Goal: Information Seeking & Learning: Check status

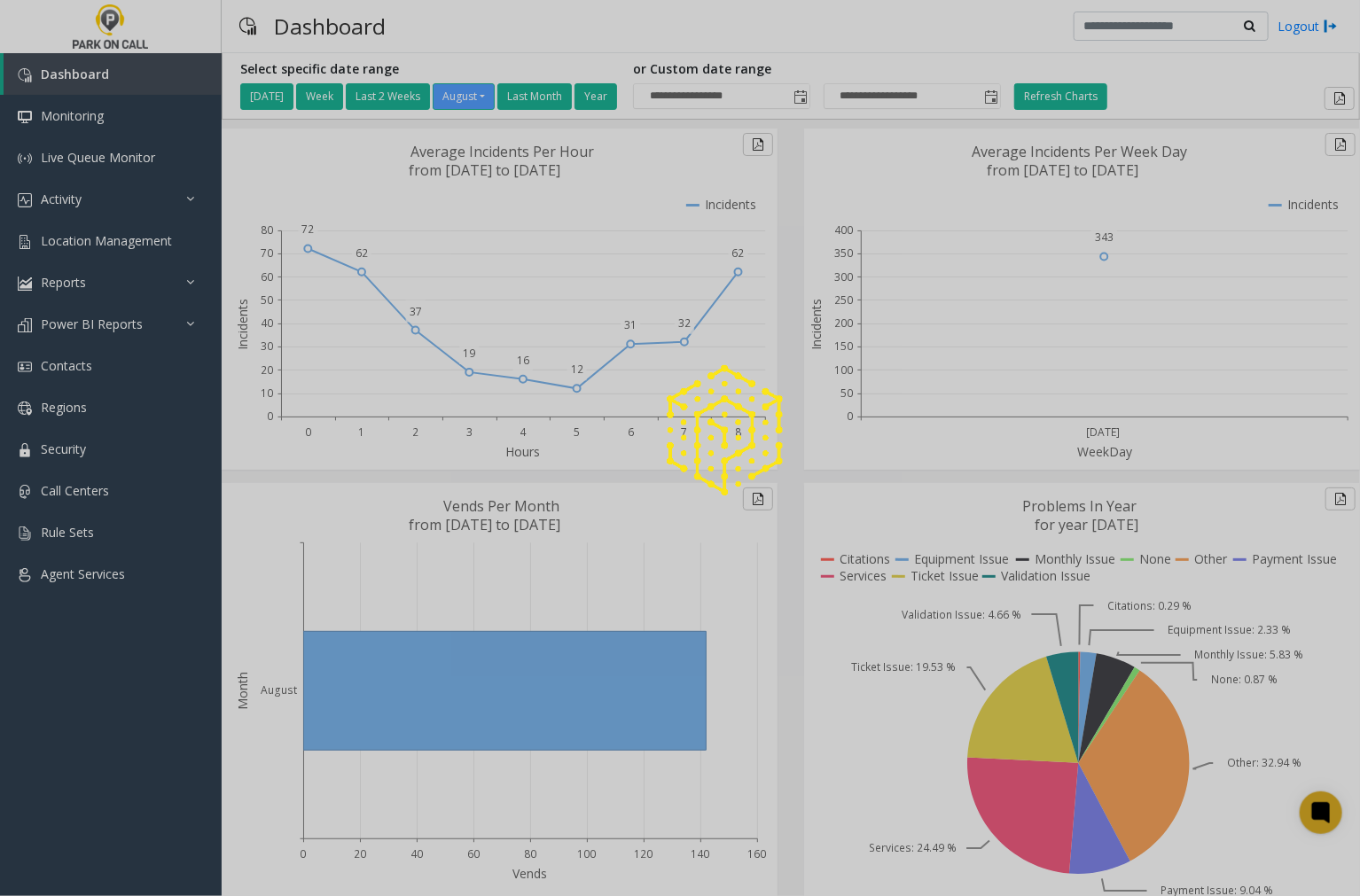
click at [182, 284] on div at bounding box center [680, 448] width 1360 height 896
click at [186, 279] on div at bounding box center [680, 448] width 1360 height 896
click at [74, 282] on div at bounding box center [680, 448] width 1360 height 896
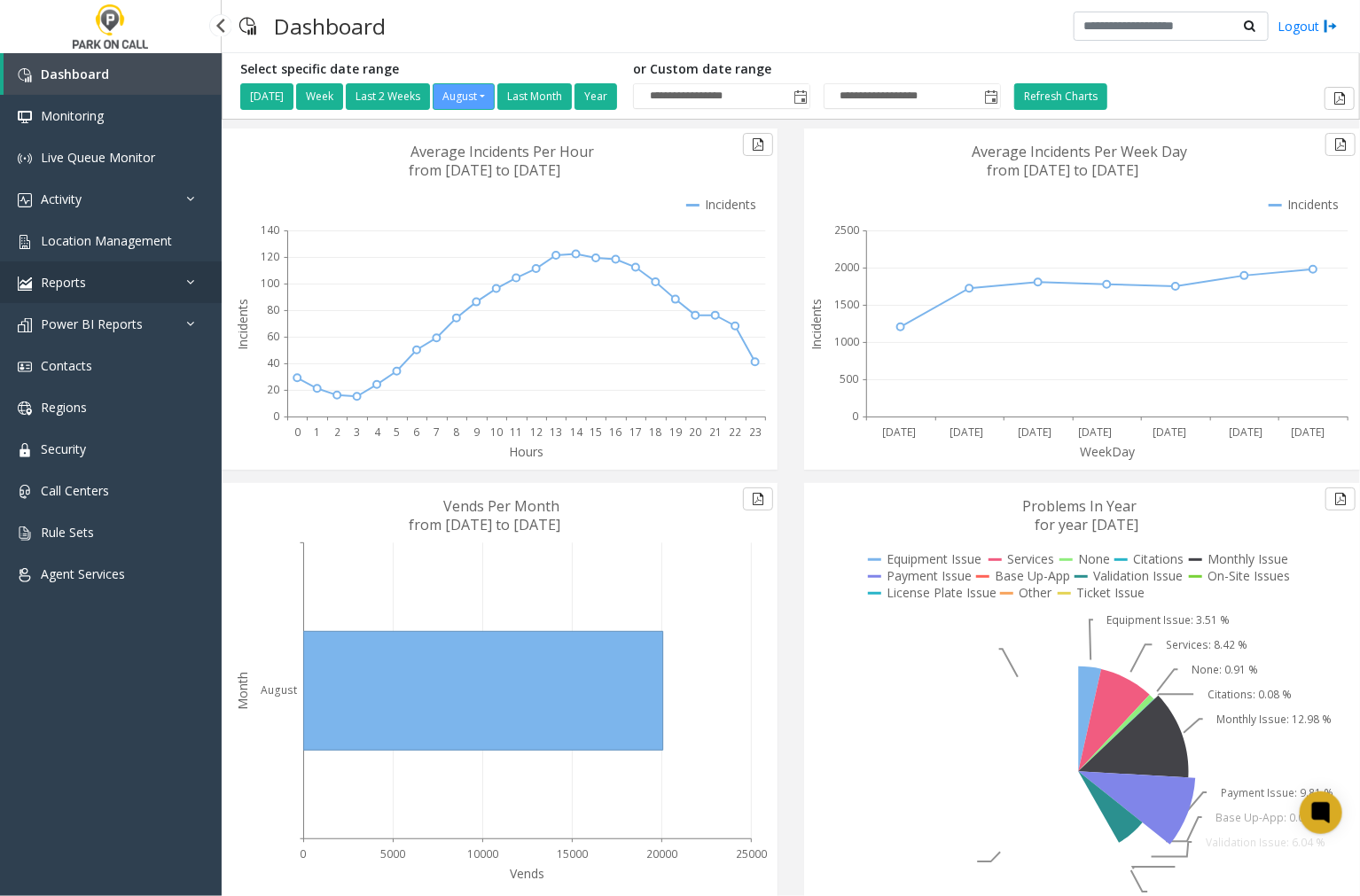
click at [68, 278] on span "Reports" at bounding box center [63, 283] width 46 height 17
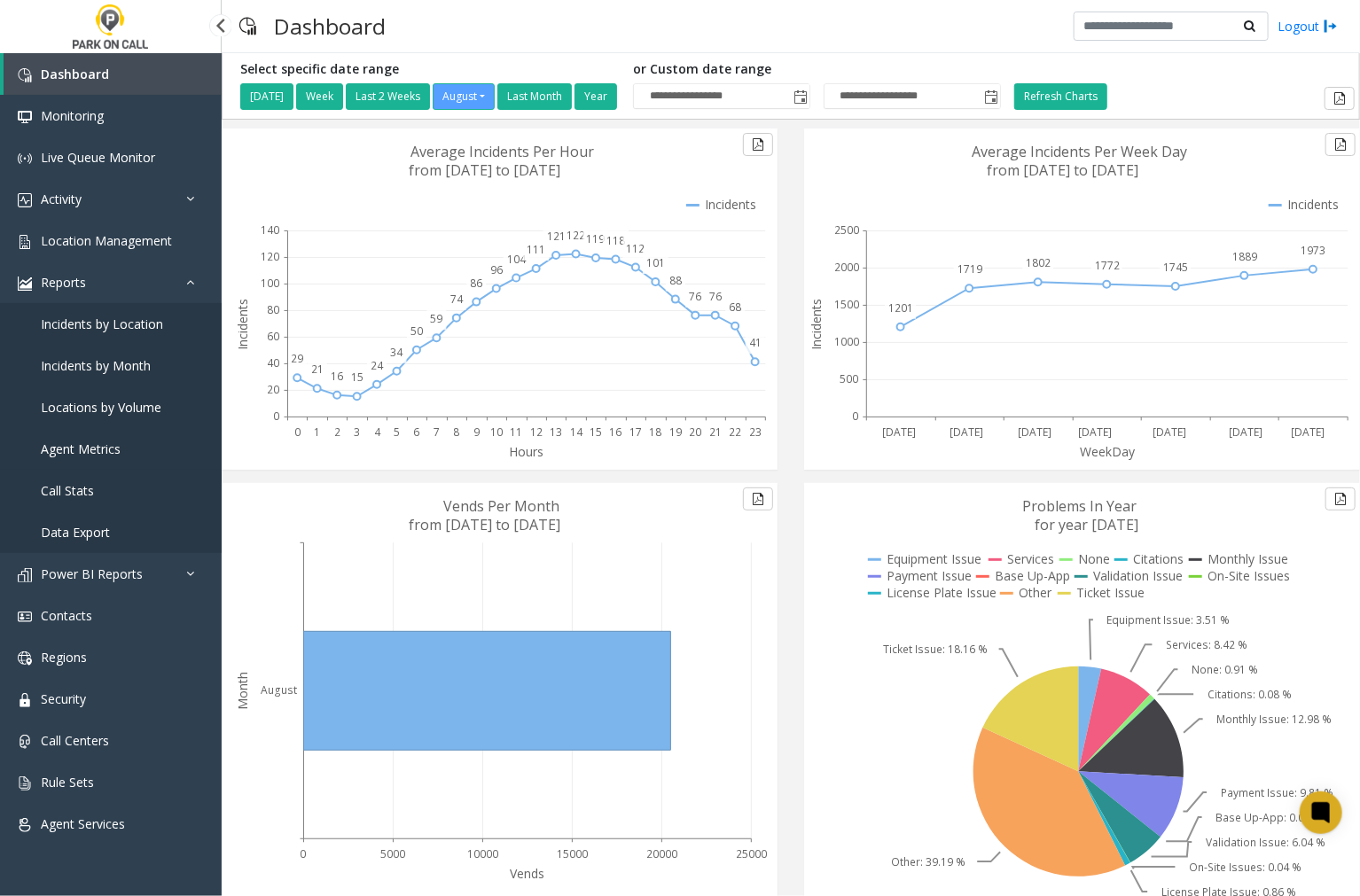
click at [86, 445] on span "Agent Metrics" at bounding box center [81, 449] width 80 height 17
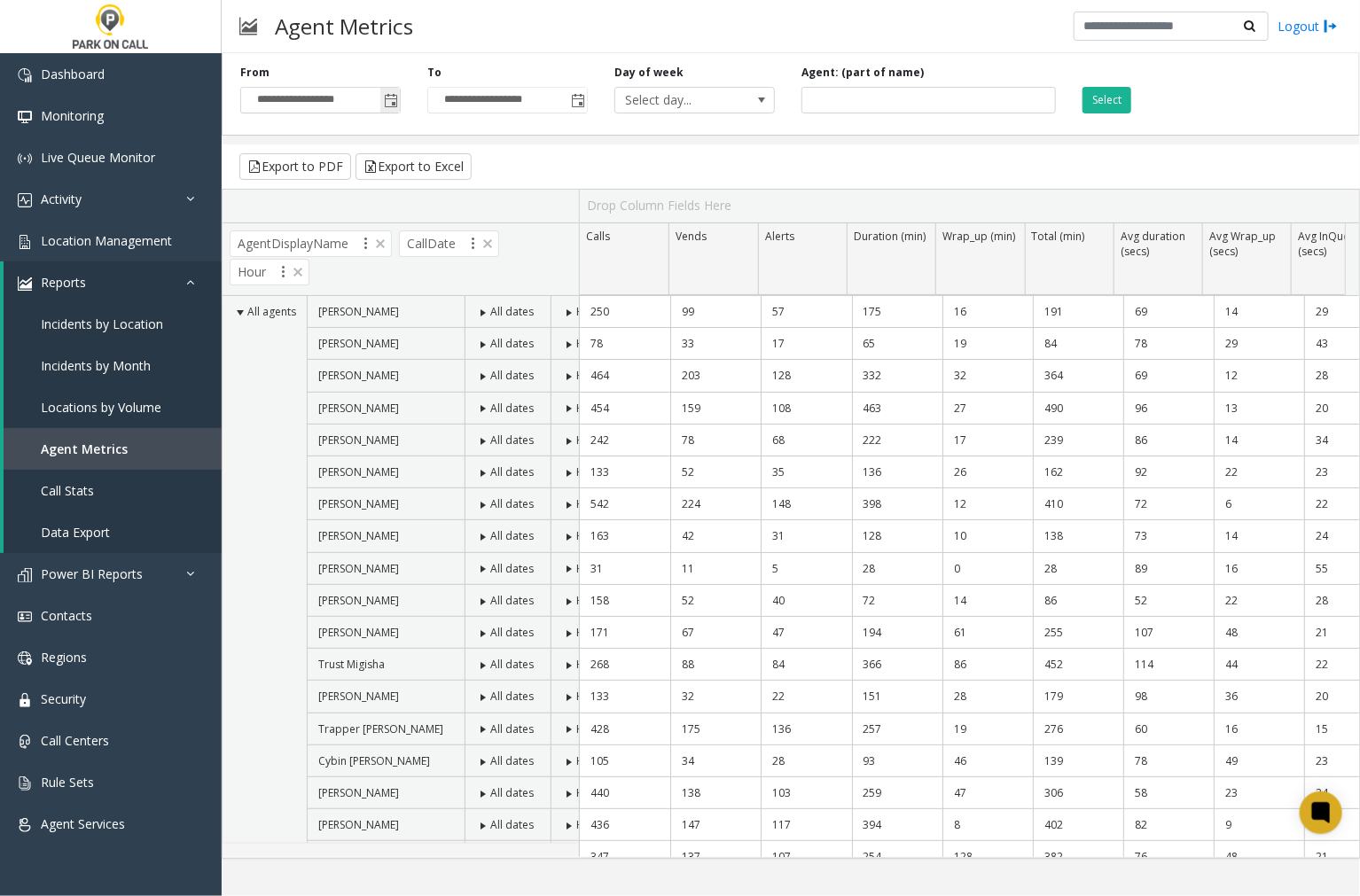
click at [392, 100] on span "Toggle popup" at bounding box center [390, 100] width 14 height 14
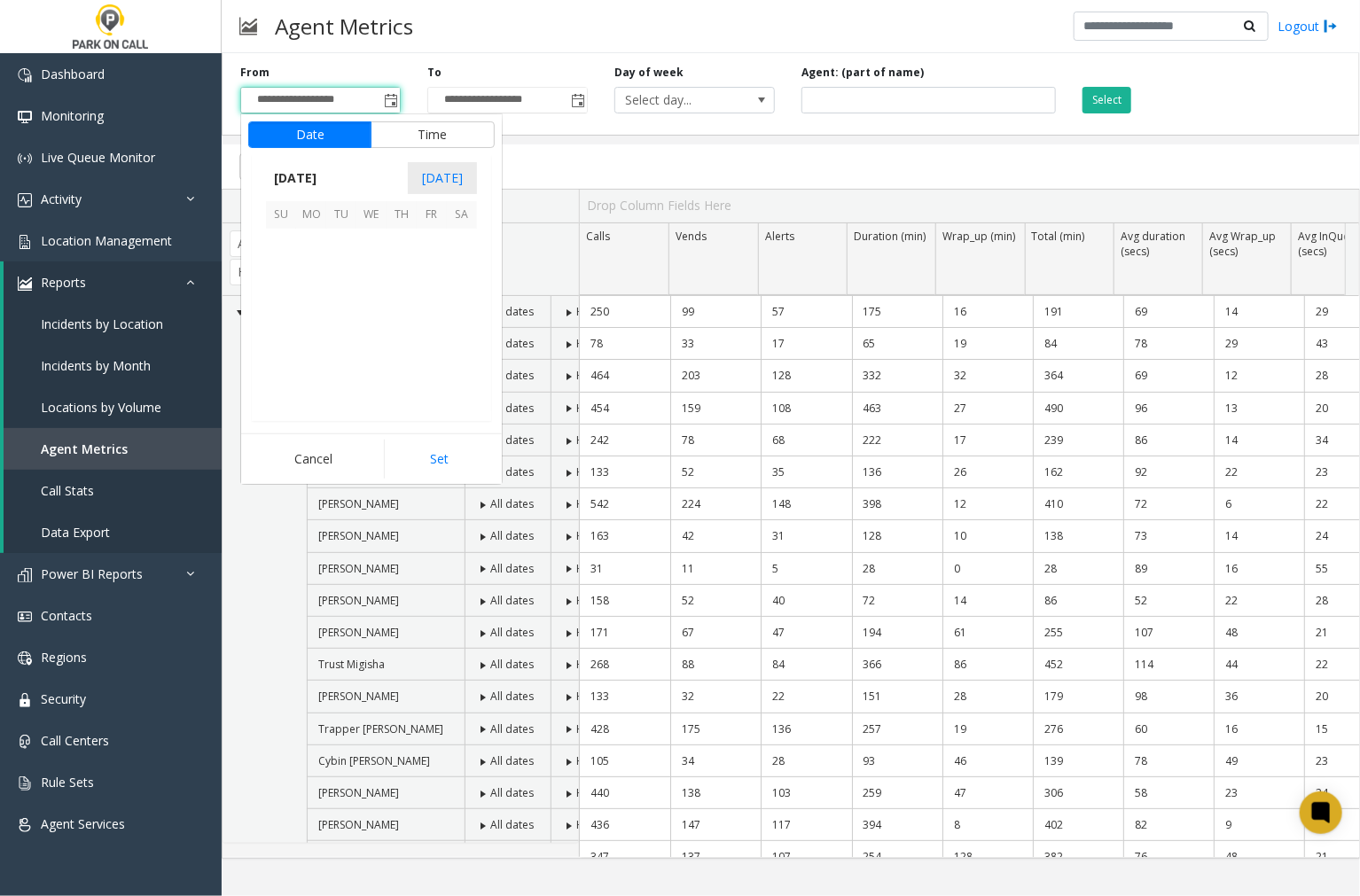
scroll to position [317865, 0]
click at [429, 239] on span "1" at bounding box center [431, 244] width 30 height 30
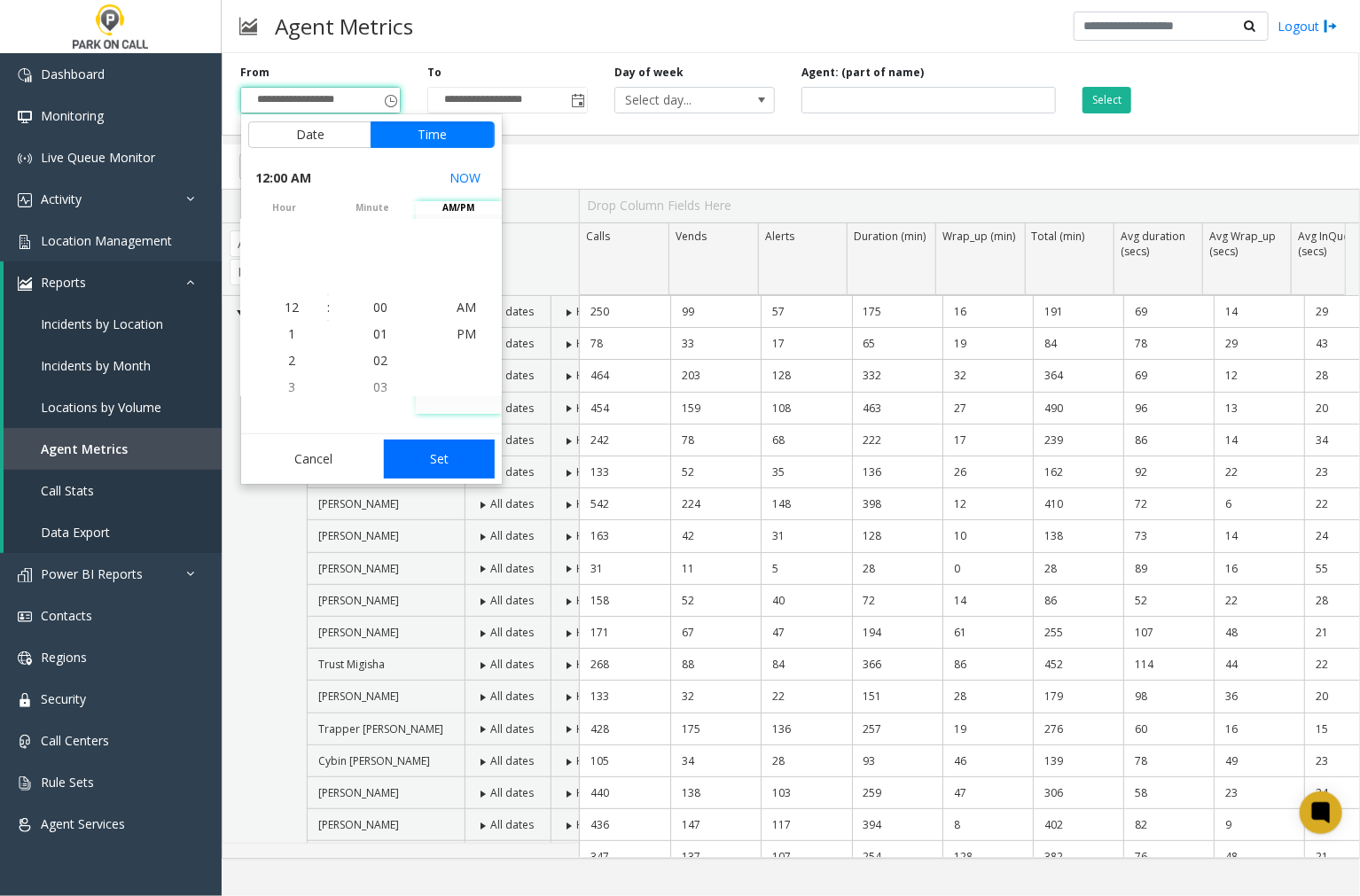
click at [446, 459] on button "Set" at bounding box center [440, 459] width 112 height 39
type input "**********"
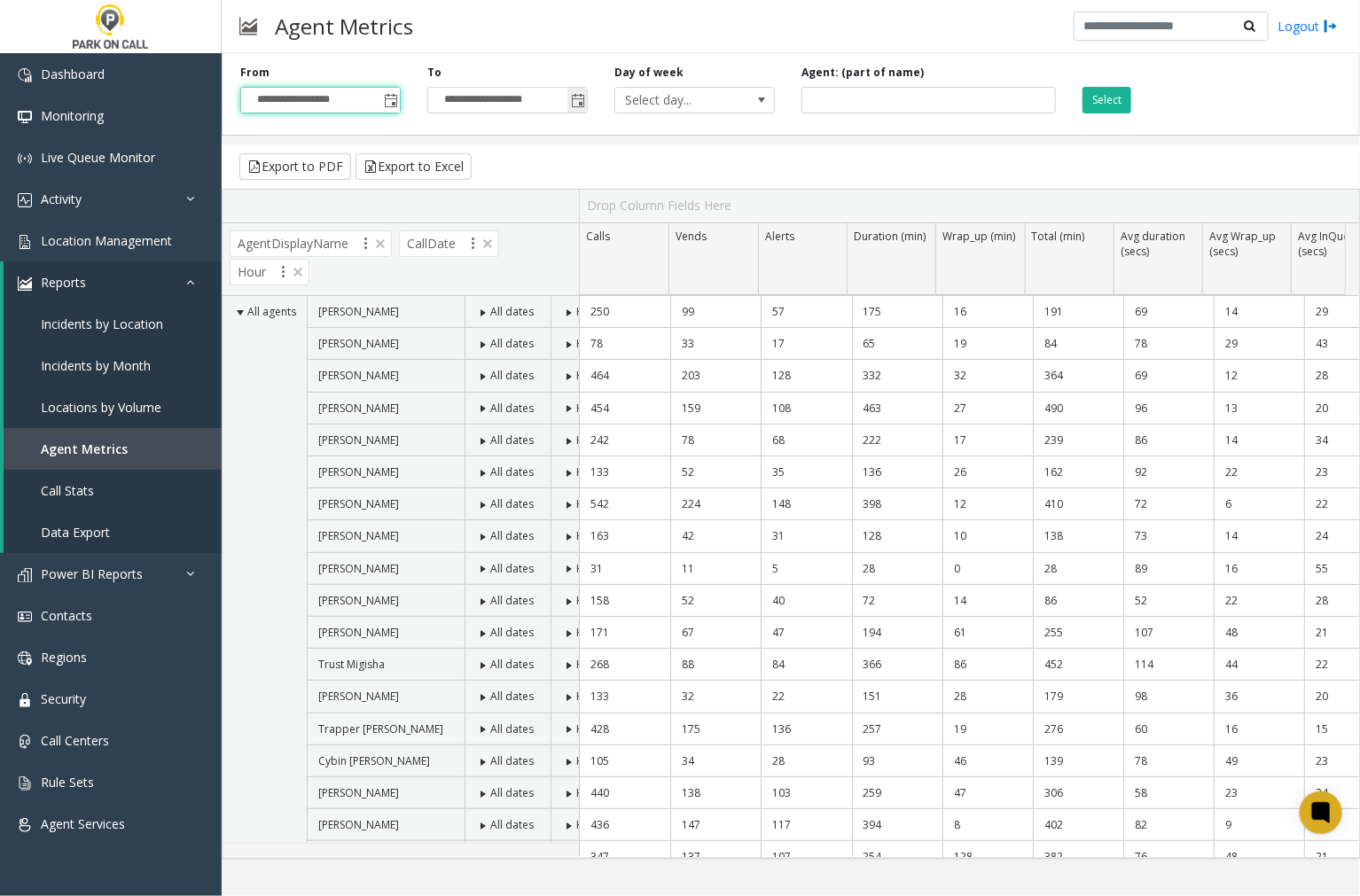
click at [574, 100] on span "Toggle popup" at bounding box center [577, 100] width 14 height 14
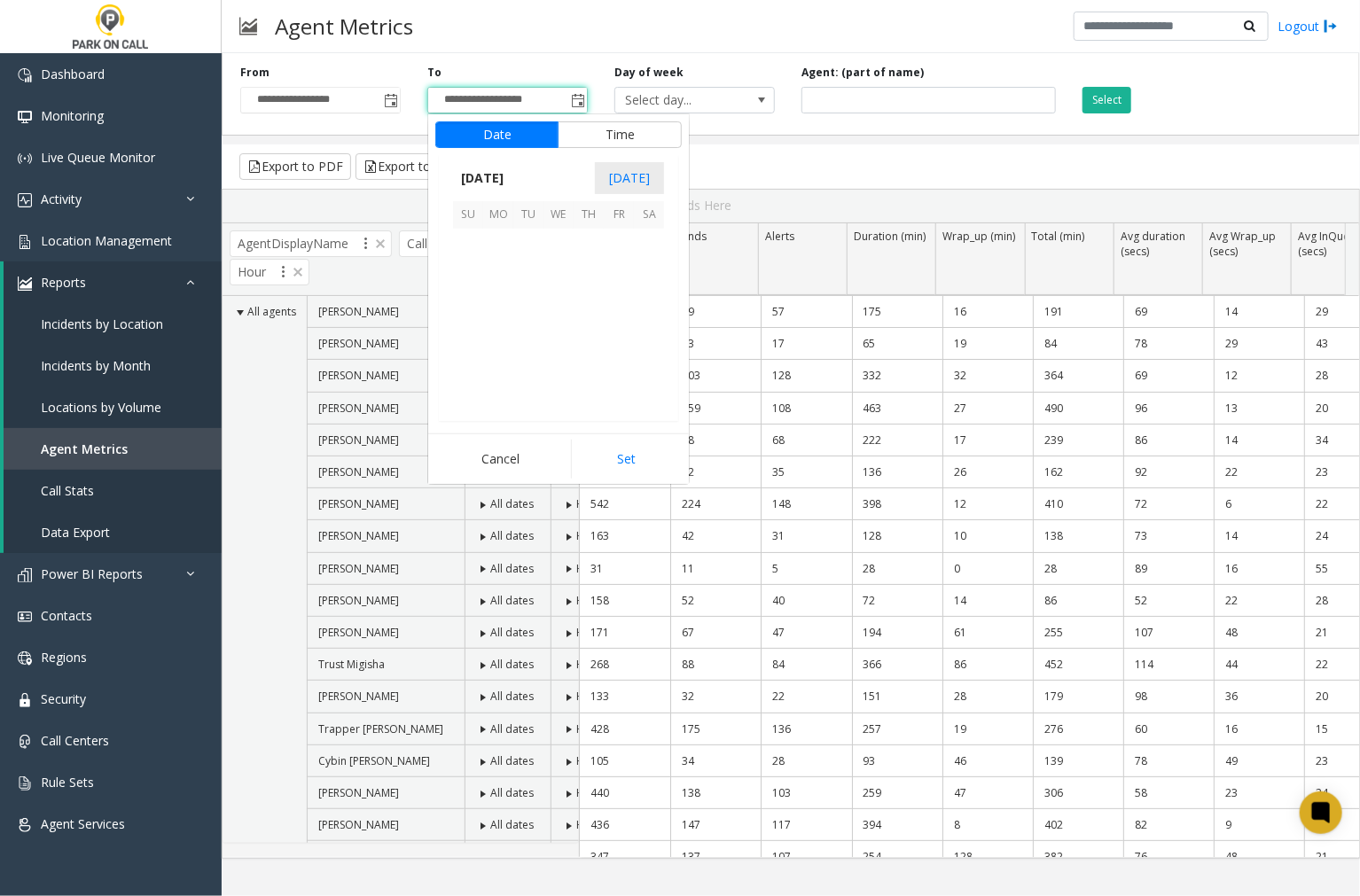
scroll to position [27, 0]
click at [654, 361] on span "30" at bounding box center [649, 364] width 30 height 30
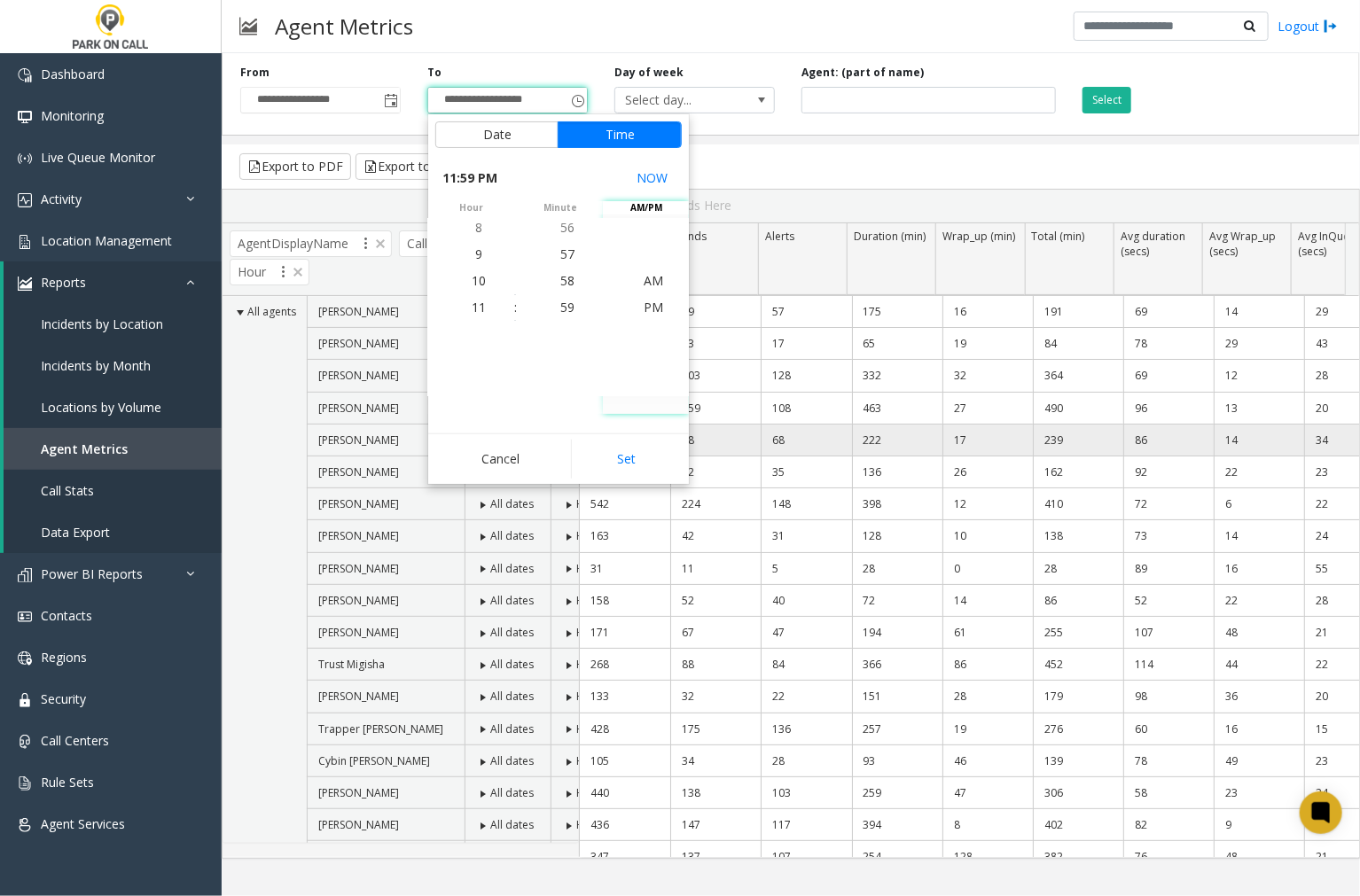
drag, startPoint x: 624, startPoint y: 461, endPoint x: 634, endPoint y: 444, distance: 19.7
click at [624, 462] on button "Set" at bounding box center [627, 459] width 112 height 39
type input "**********"
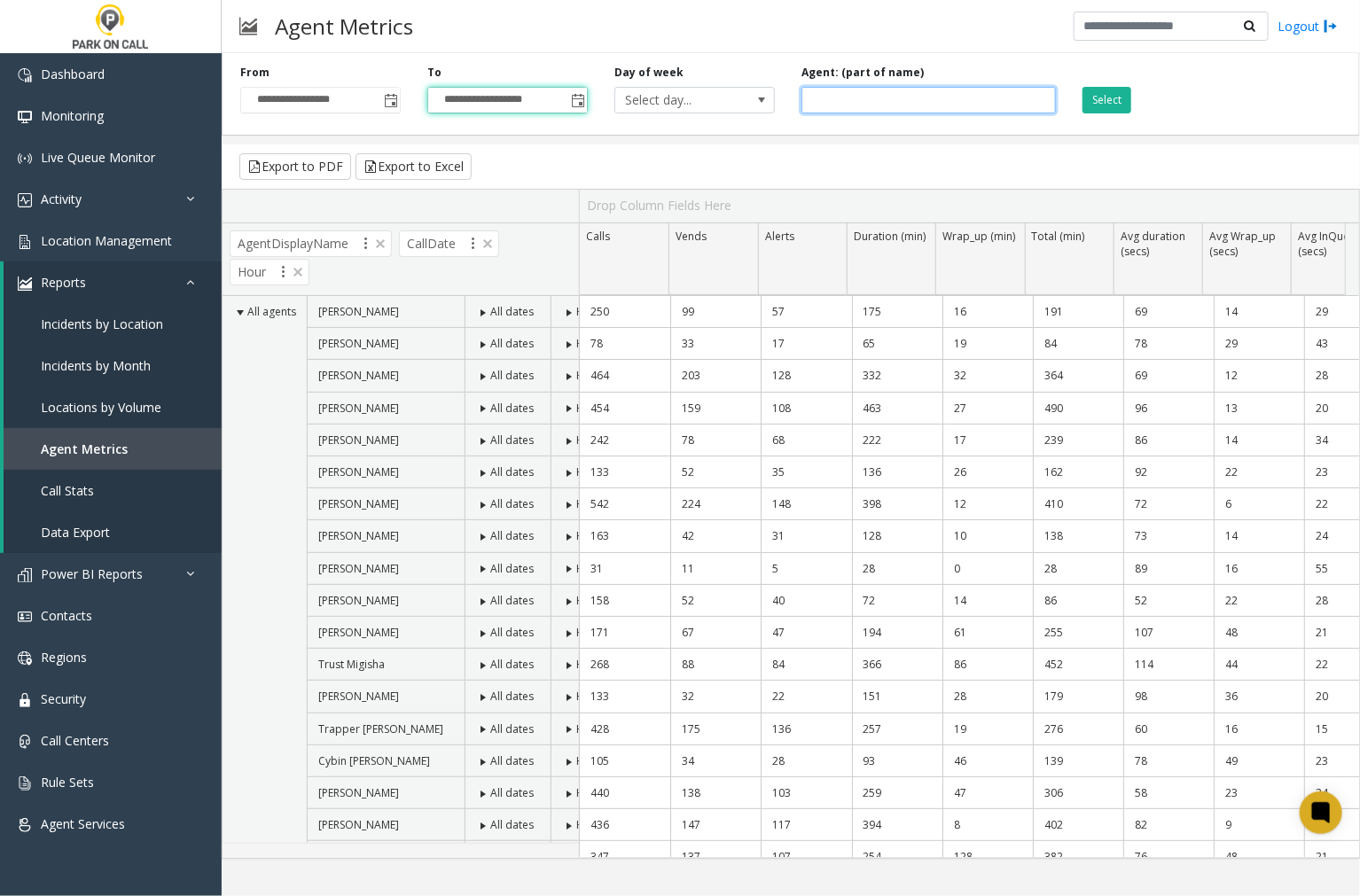
click at [825, 103] on input at bounding box center [929, 99] width 255 height 27
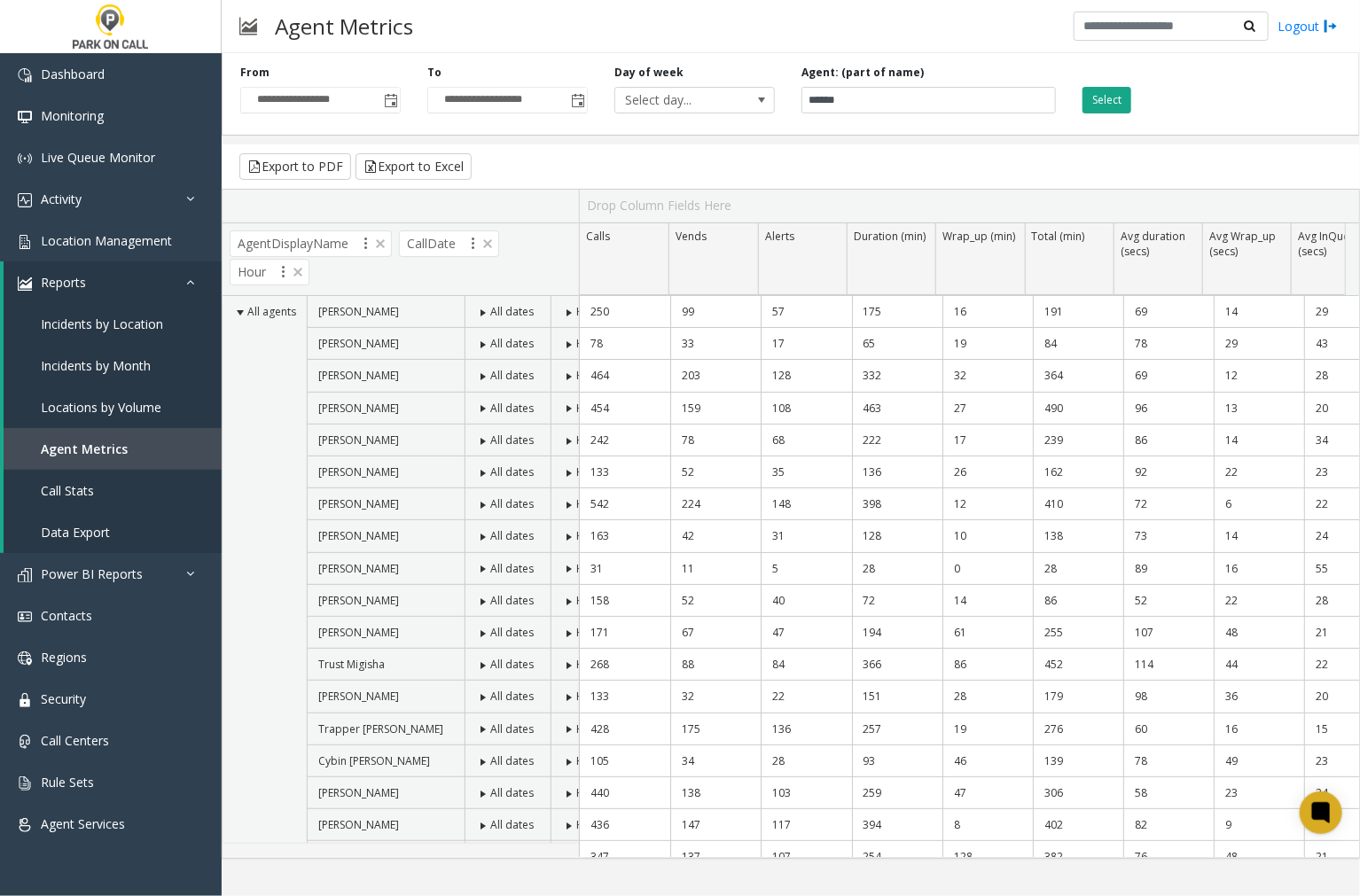
click at [1095, 100] on button "Select" at bounding box center [1106, 99] width 48 height 27
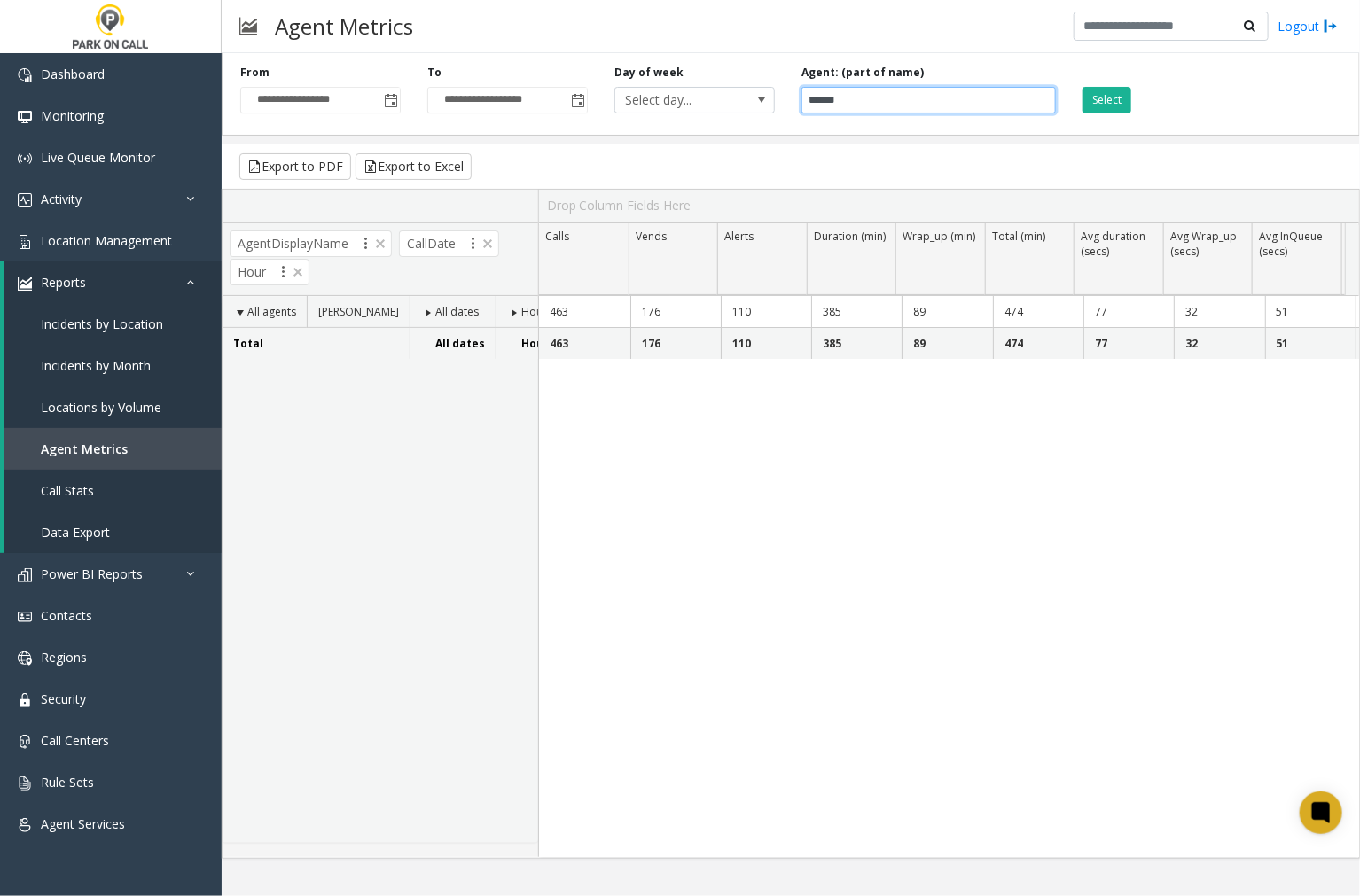
drag, startPoint x: 846, startPoint y: 100, endPoint x: 789, endPoint y: 99, distance: 57.0
click at [789, 99] on div "Agent: (part of name) ******" at bounding box center [929, 89] width 281 height 48
click at [1110, 104] on button "Select" at bounding box center [1106, 99] width 48 height 27
drag, startPoint x: 847, startPoint y: 99, endPoint x: 795, endPoint y: 98, distance: 52.0
click at [795, 98] on div "Agent: (part of name) ****" at bounding box center [929, 89] width 281 height 48
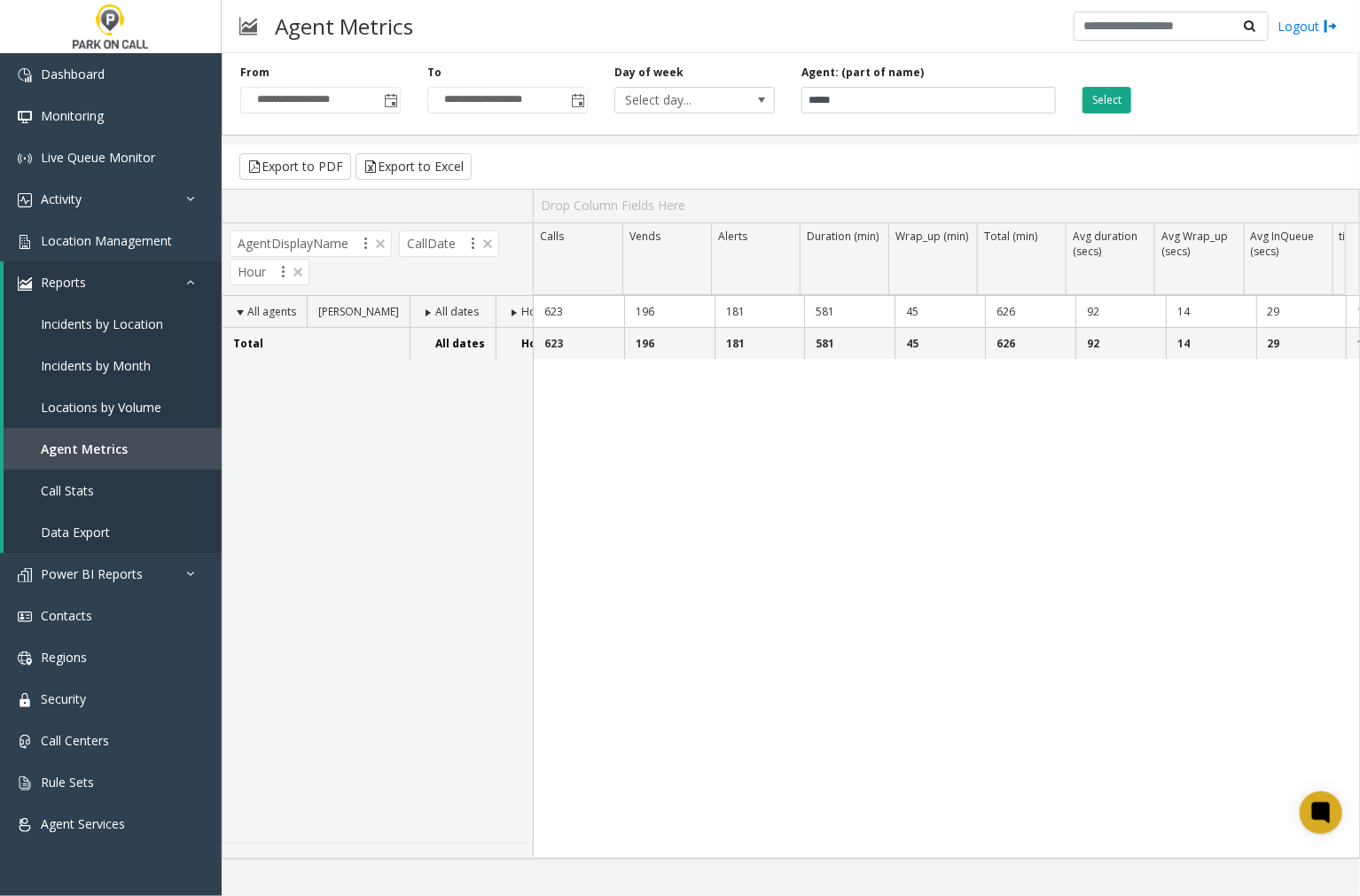
click at [1101, 99] on button "Select" at bounding box center [1106, 99] width 48 height 27
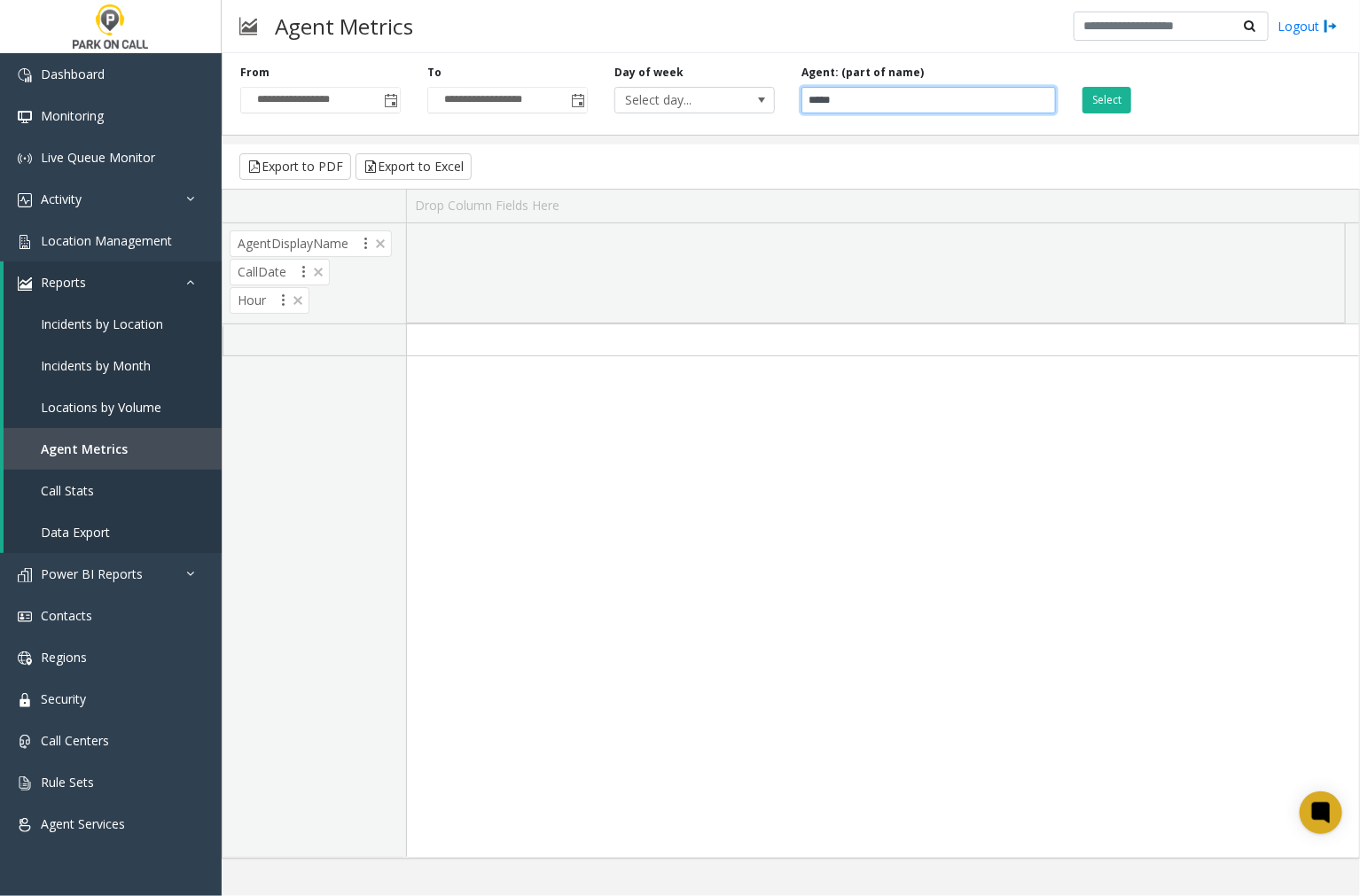
drag, startPoint x: 847, startPoint y: 99, endPoint x: 780, endPoint y: 102, distance: 67.1
click at [780, 102] on div "**********" at bounding box center [790, 91] width 1139 height 89
click at [844, 98] on input "*****" at bounding box center [929, 99] width 255 height 27
type input "*****"
click at [1101, 96] on button "Select" at bounding box center [1106, 99] width 48 height 27
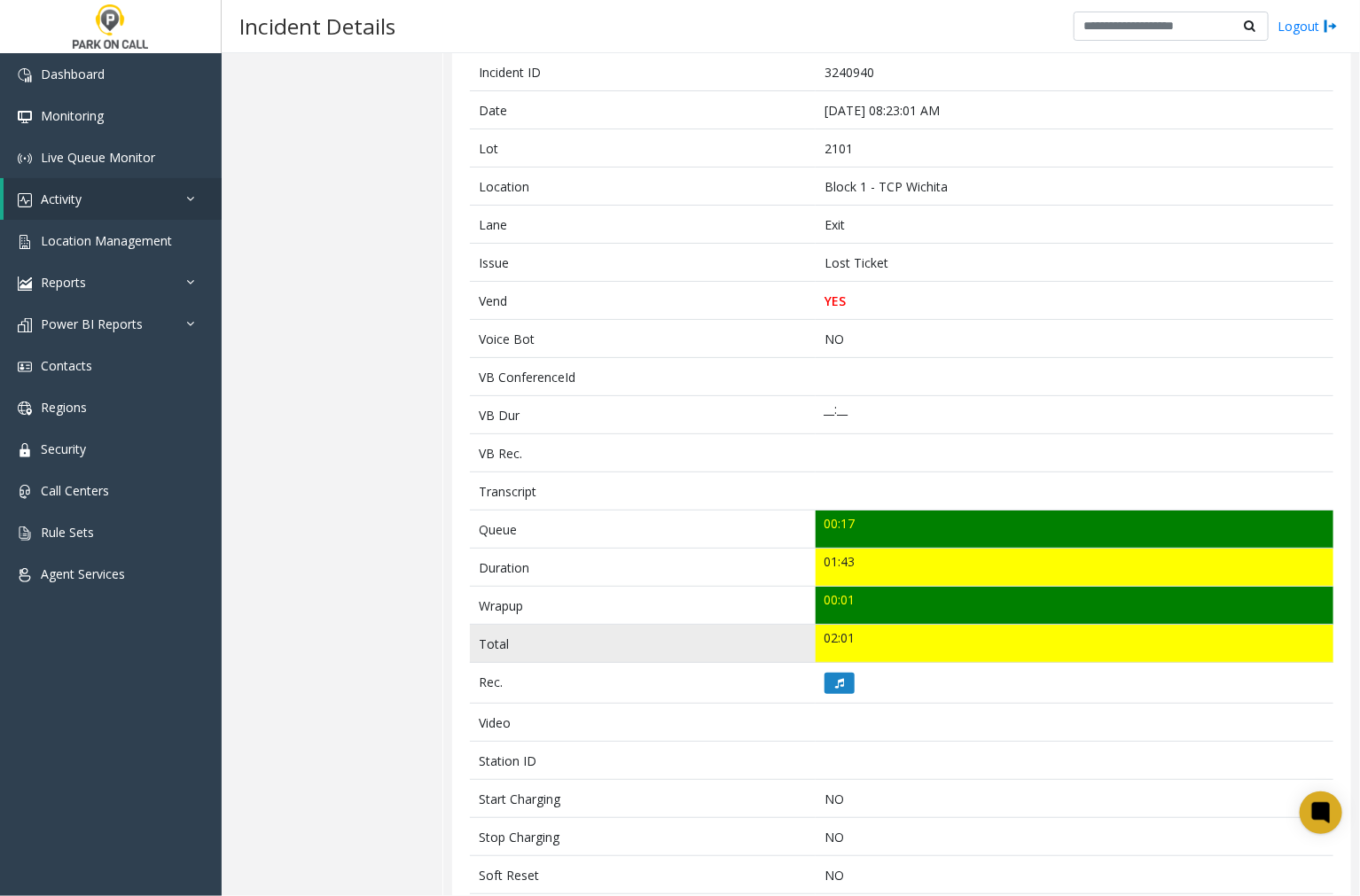
scroll to position [208, 0]
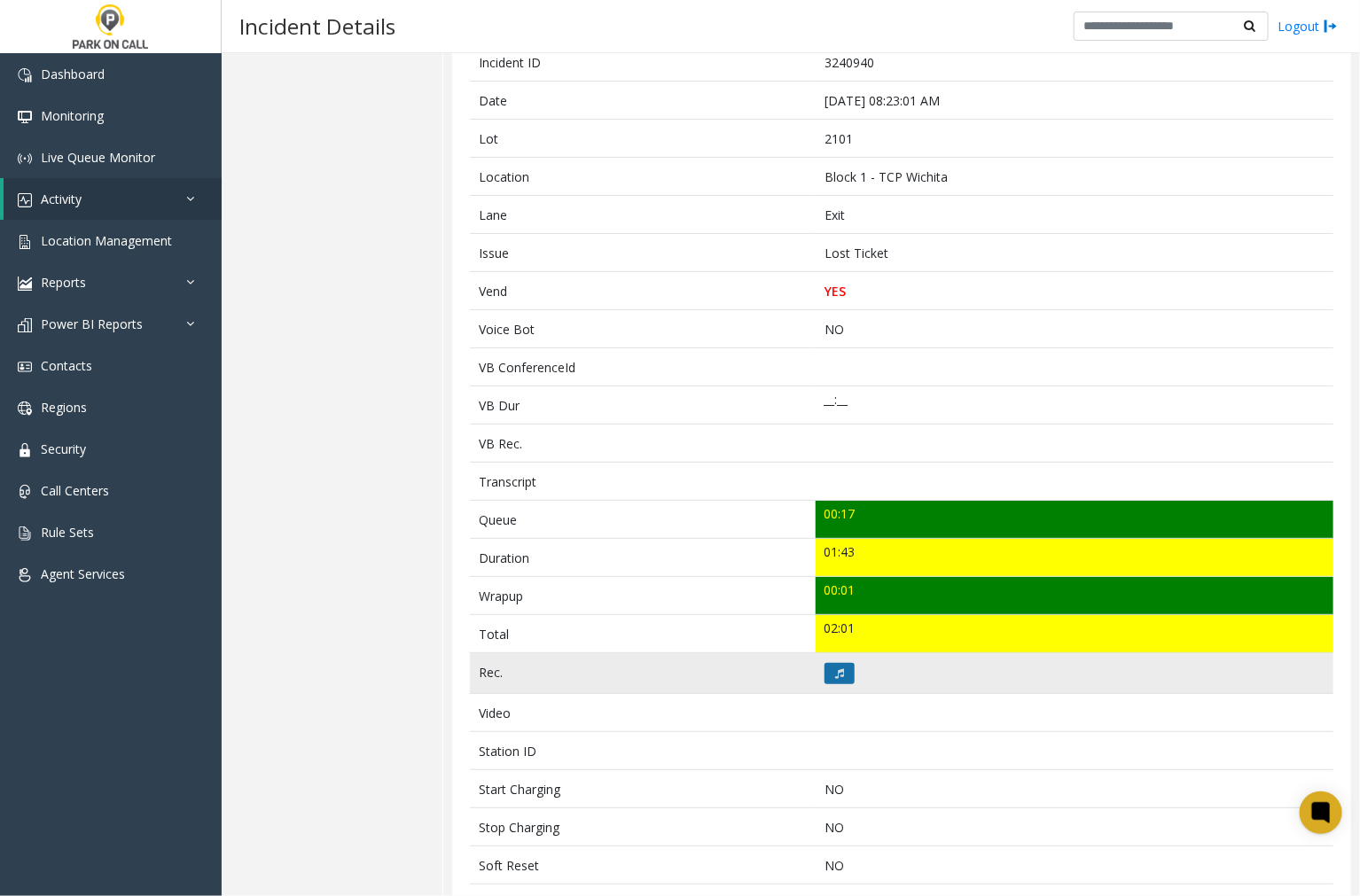
click at [835, 675] on icon at bounding box center [839, 673] width 9 height 10
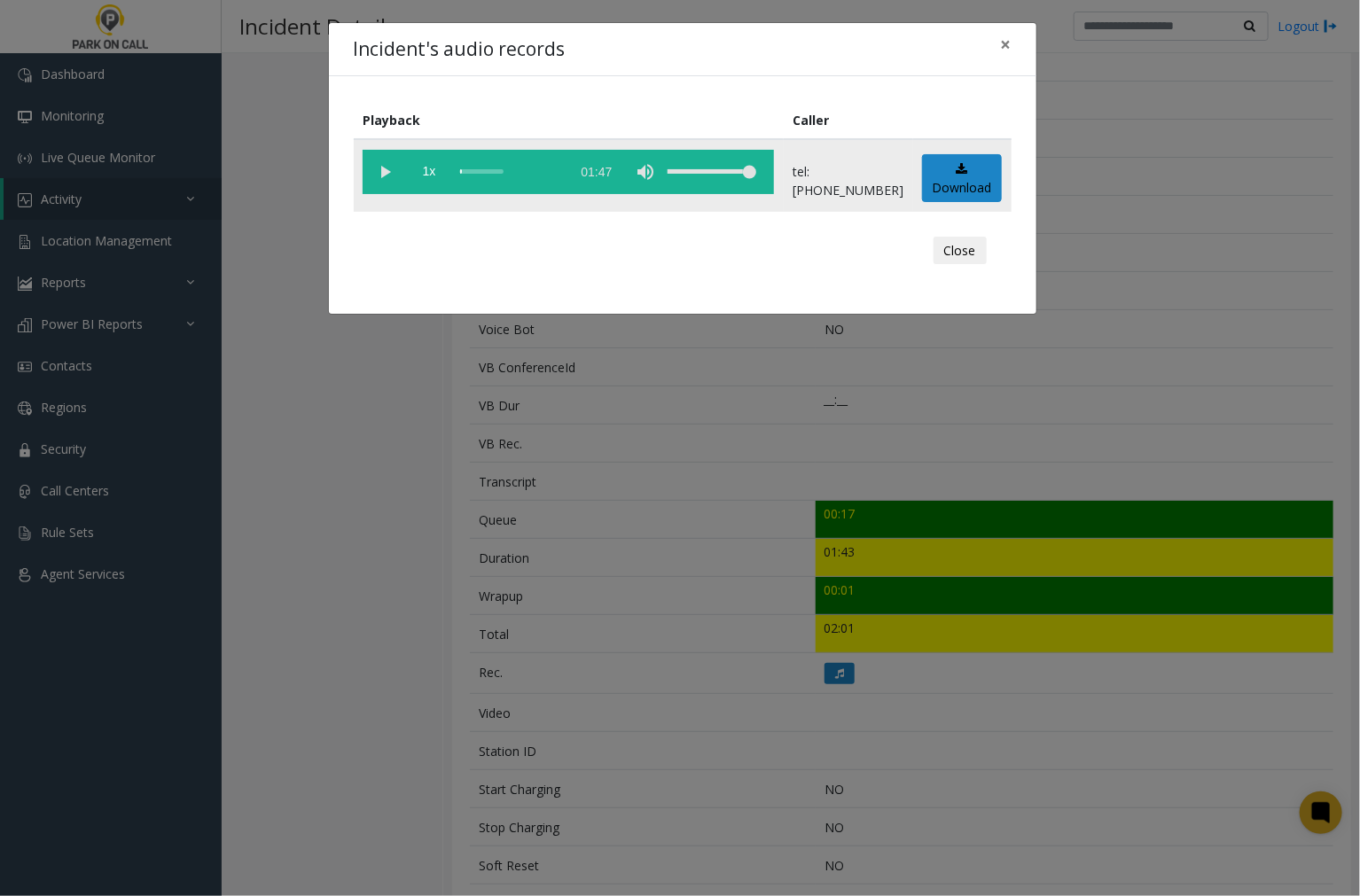
click at [381, 172] on vg-play-pause at bounding box center [385, 172] width 45 height 45
click at [489, 168] on div "scrub bar" at bounding box center [510, 172] width 101 height 45
click at [1006, 41] on span "×" at bounding box center [1006, 44] width 10 height 25
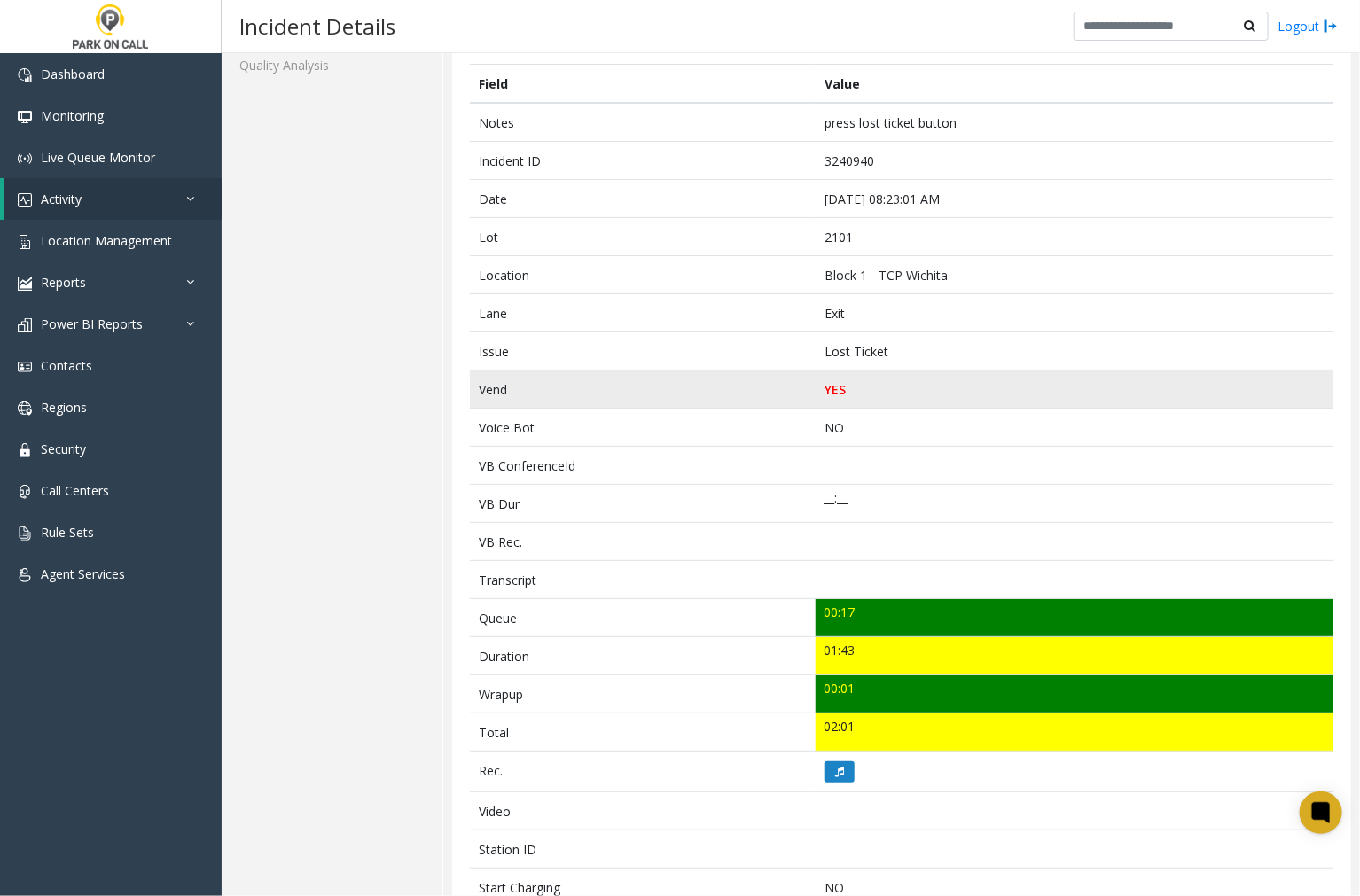
scroll to position [11, 0]
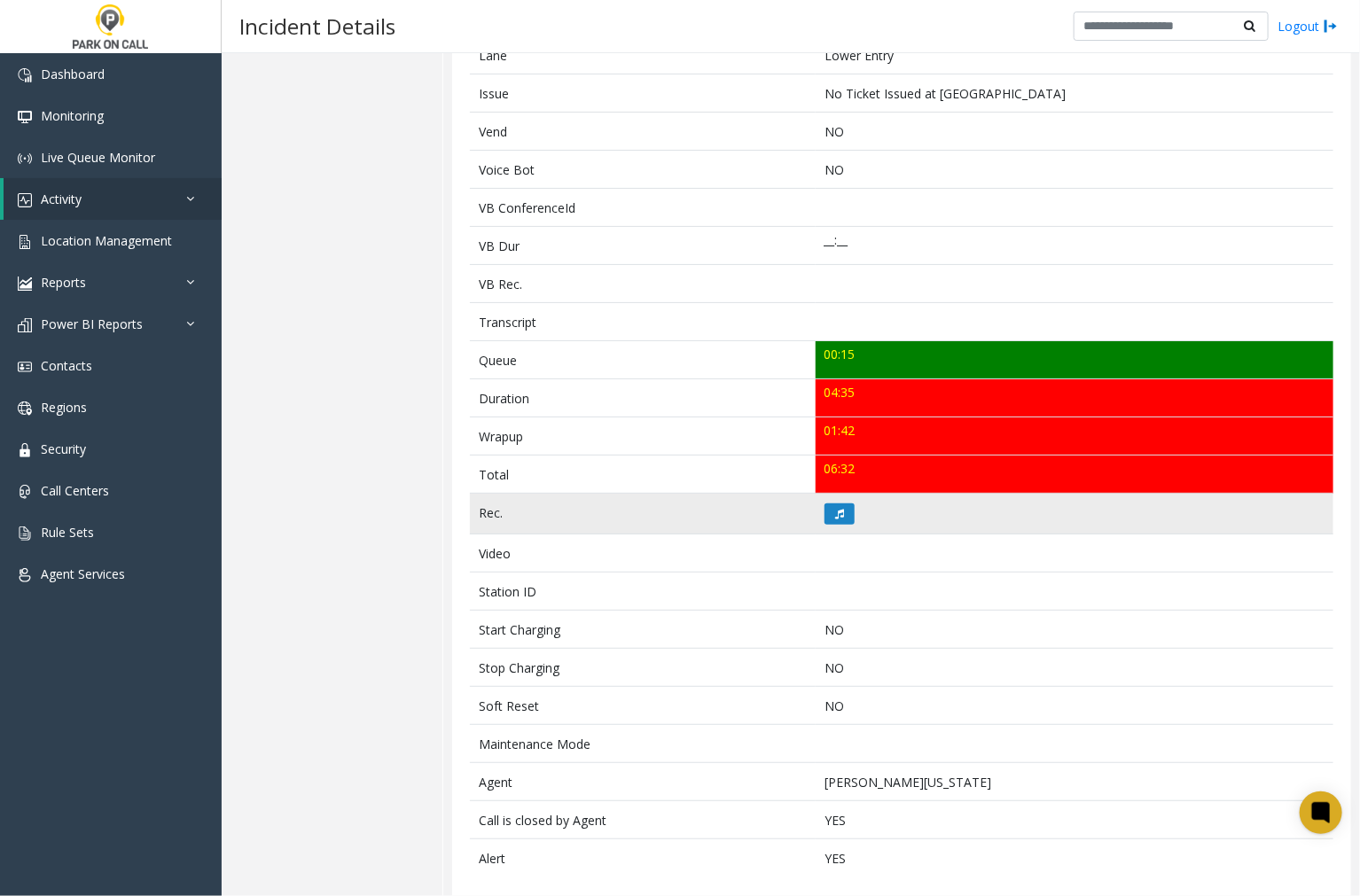
scroll to position [393, 0]
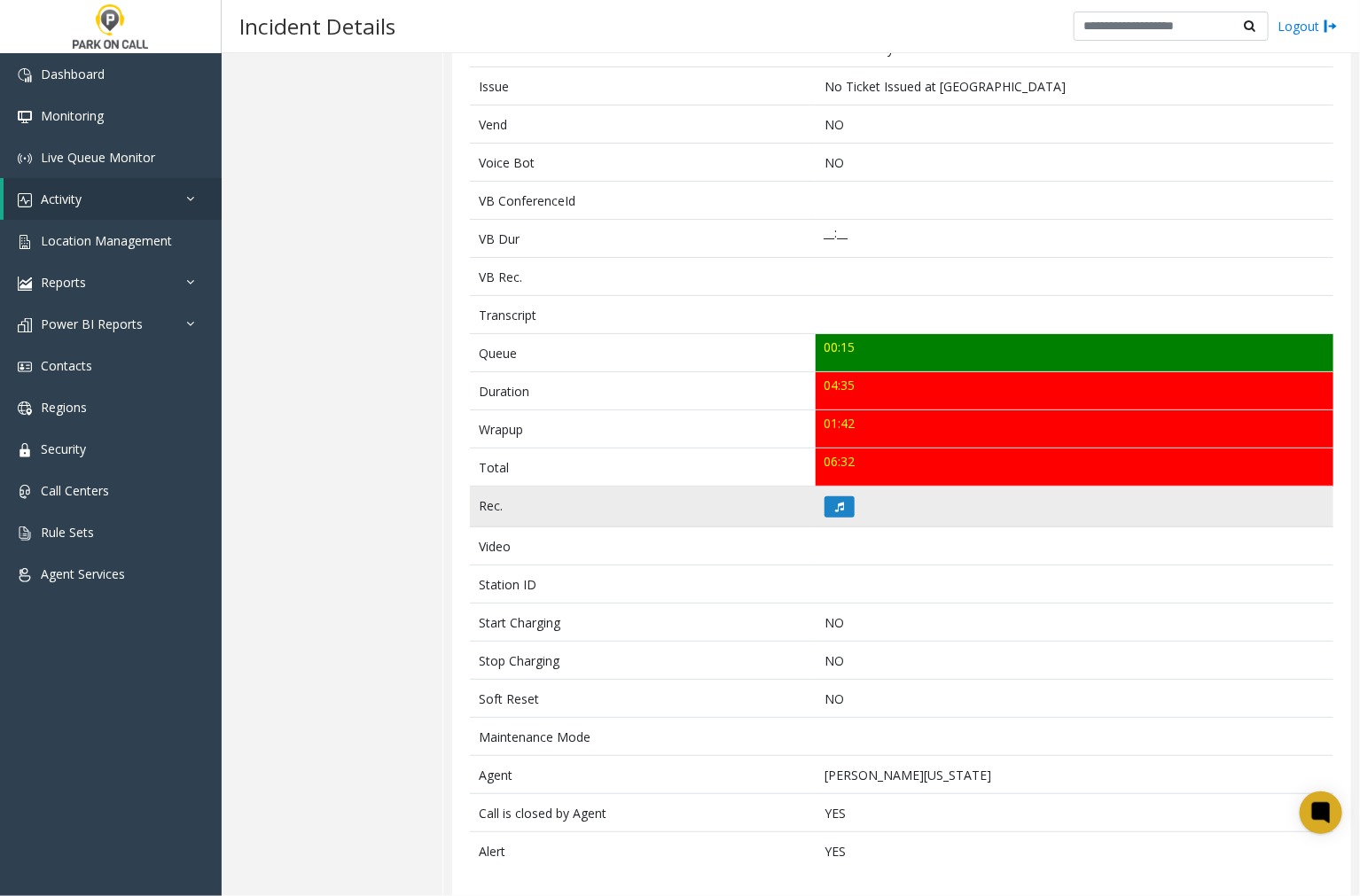
click at [815, 508] on td at bounding box center [1074, 507] width 518 height 41
click at [827, 507] on button at bounding box center [839, 507] width 30 height 21
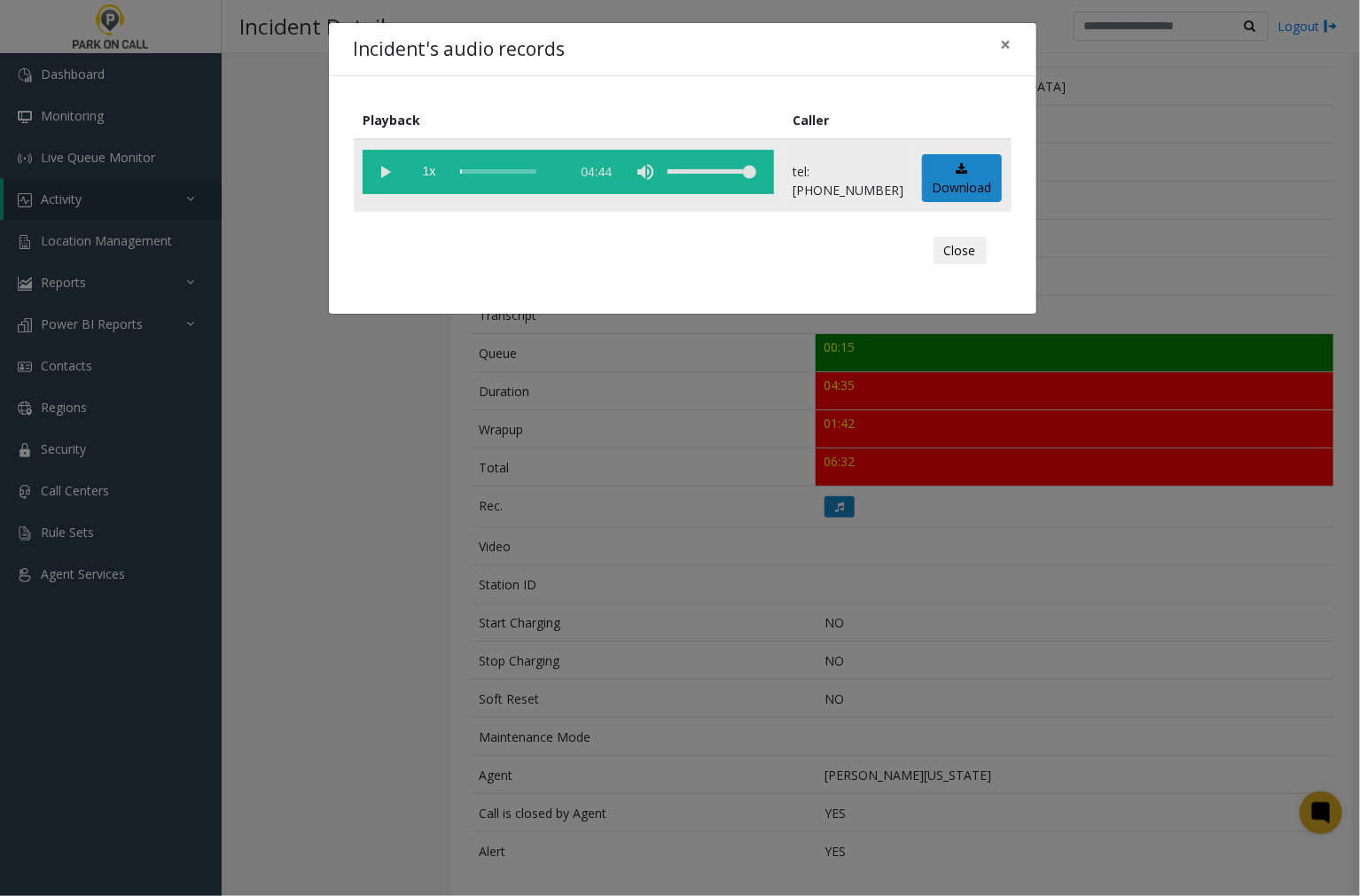
click at [389, 170] on vg-play-pause at bounding box center [385, 172] width 45 height 45
click at [1001, 47] on span "×" at bounding box center [1006, 44] width 10 height 25
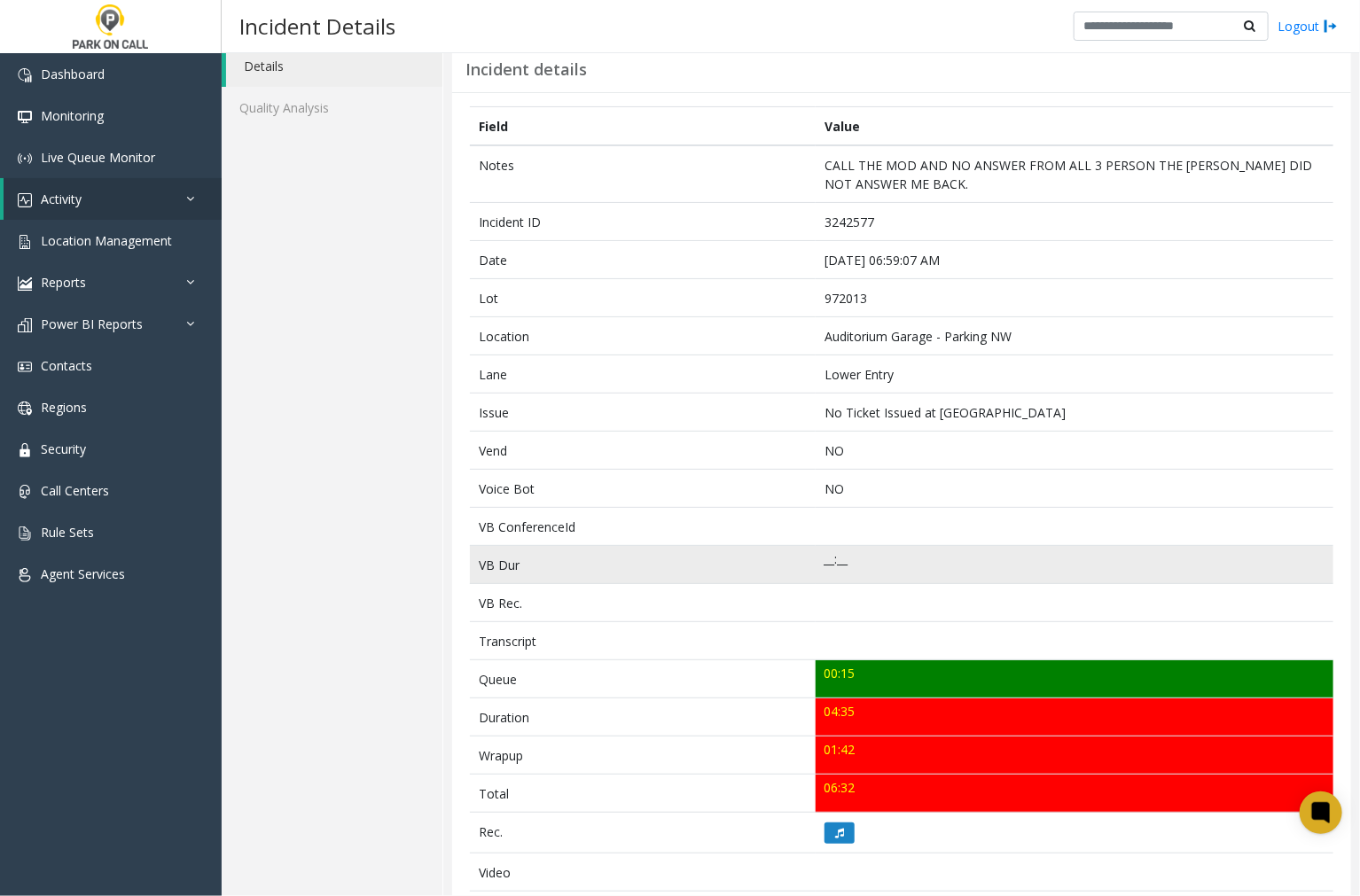
scroll to position [99, 0]
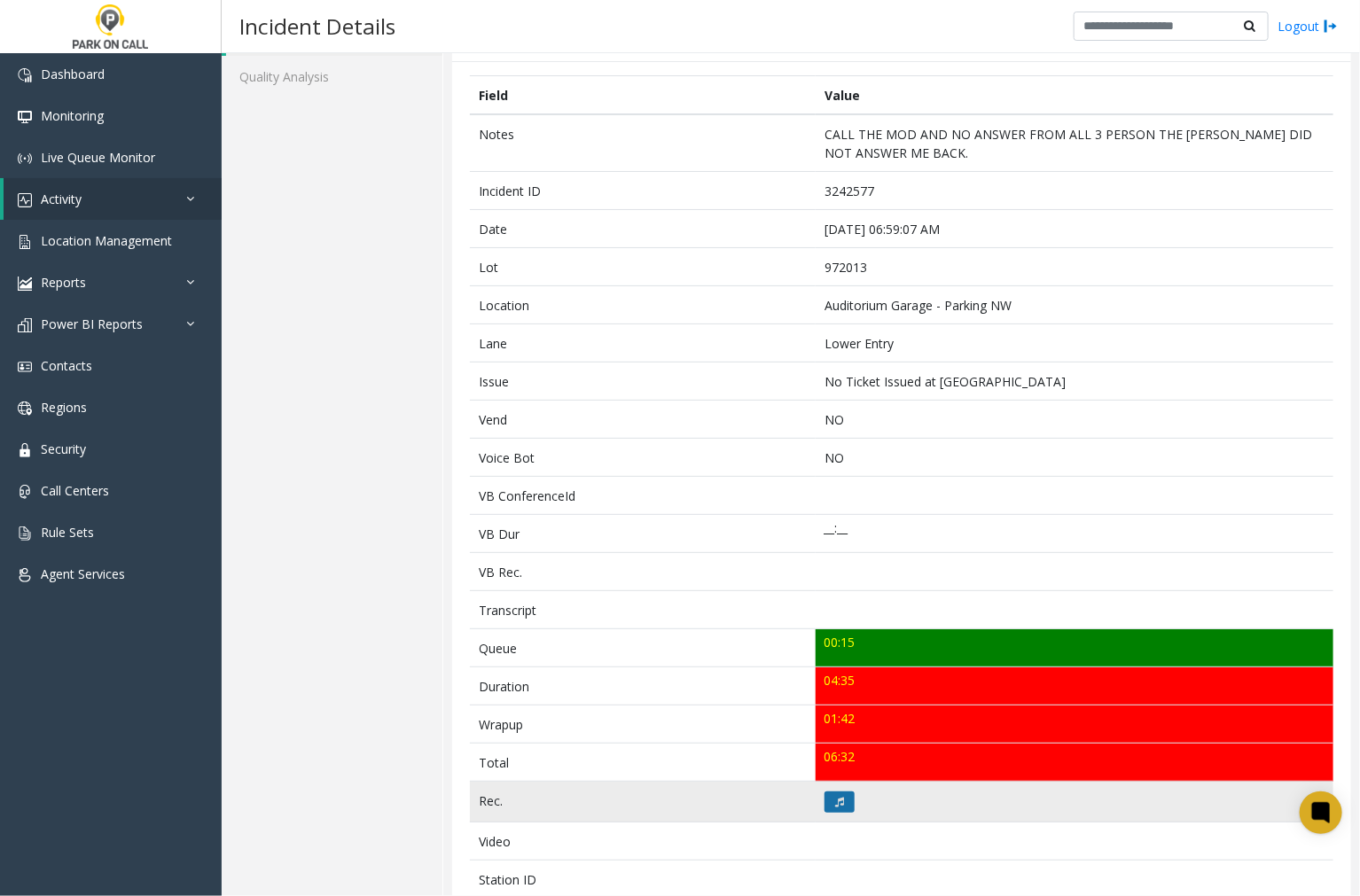
click at [835, 798] on icon at bounding box center [839, 801] width 9 height 10
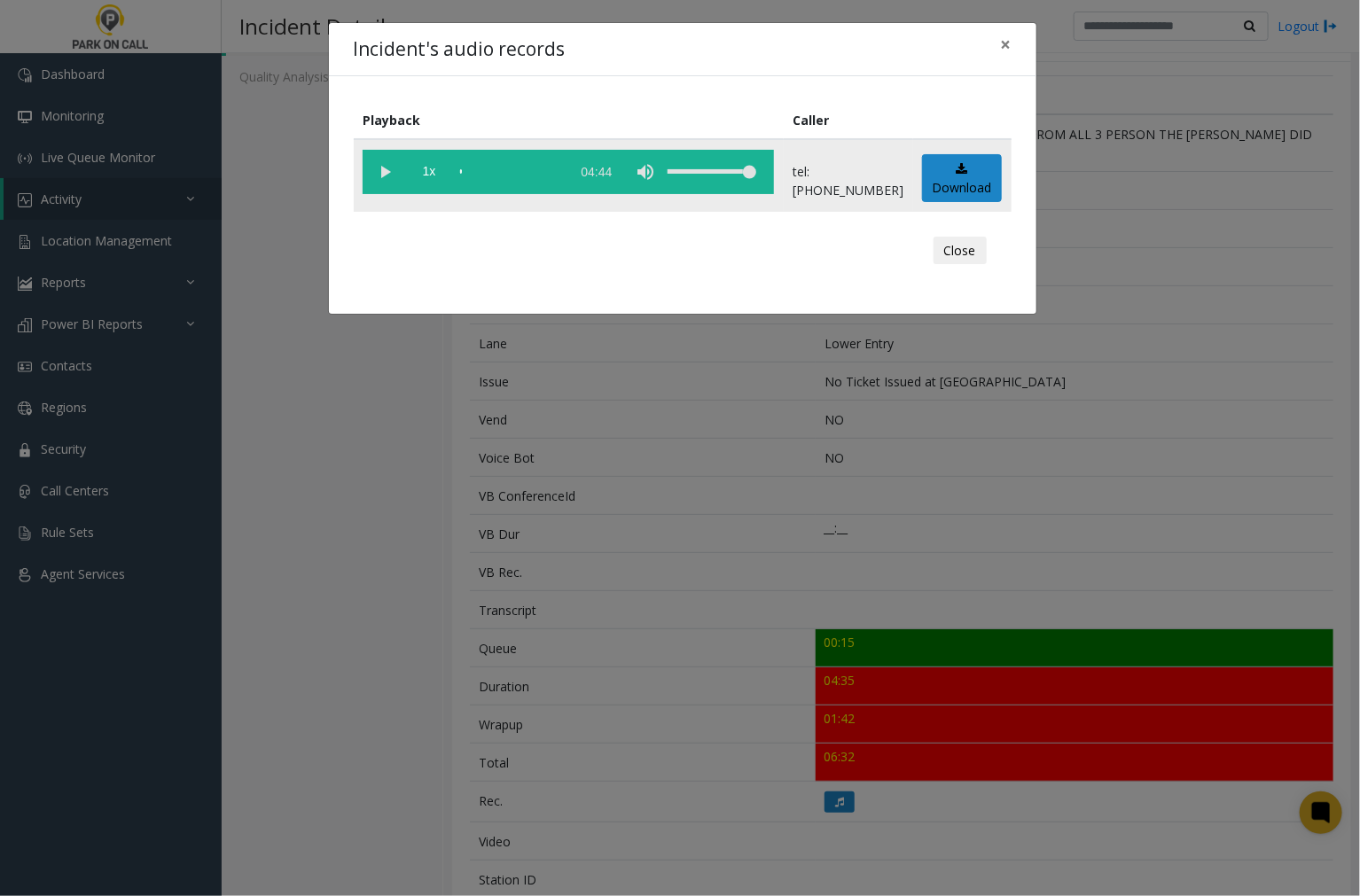
click at [390, 169] on vg-play-pause at bounding box center [385, 172] width 45 height 45
click at [461, 169] on div "scrub bar" at bounding box center [510, 172] width 101 height 45
click at [386, 166] on vg-play-pause at bounding box center [385, 172] width 45 height 45
click at [1013, 40] on button "×" at bounding box center [1006, 45] width 35 height 44
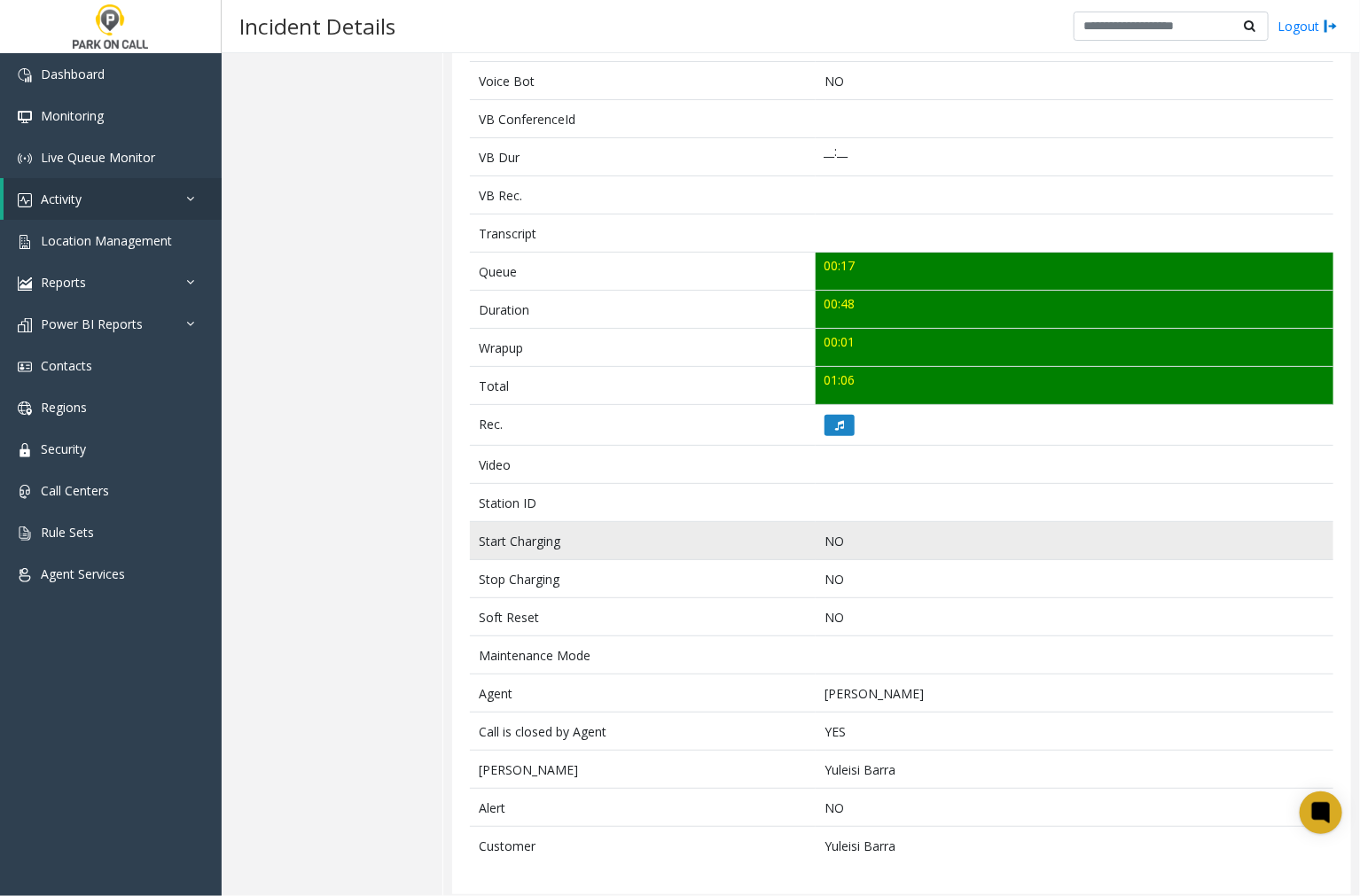
scroll to position [466, 0]
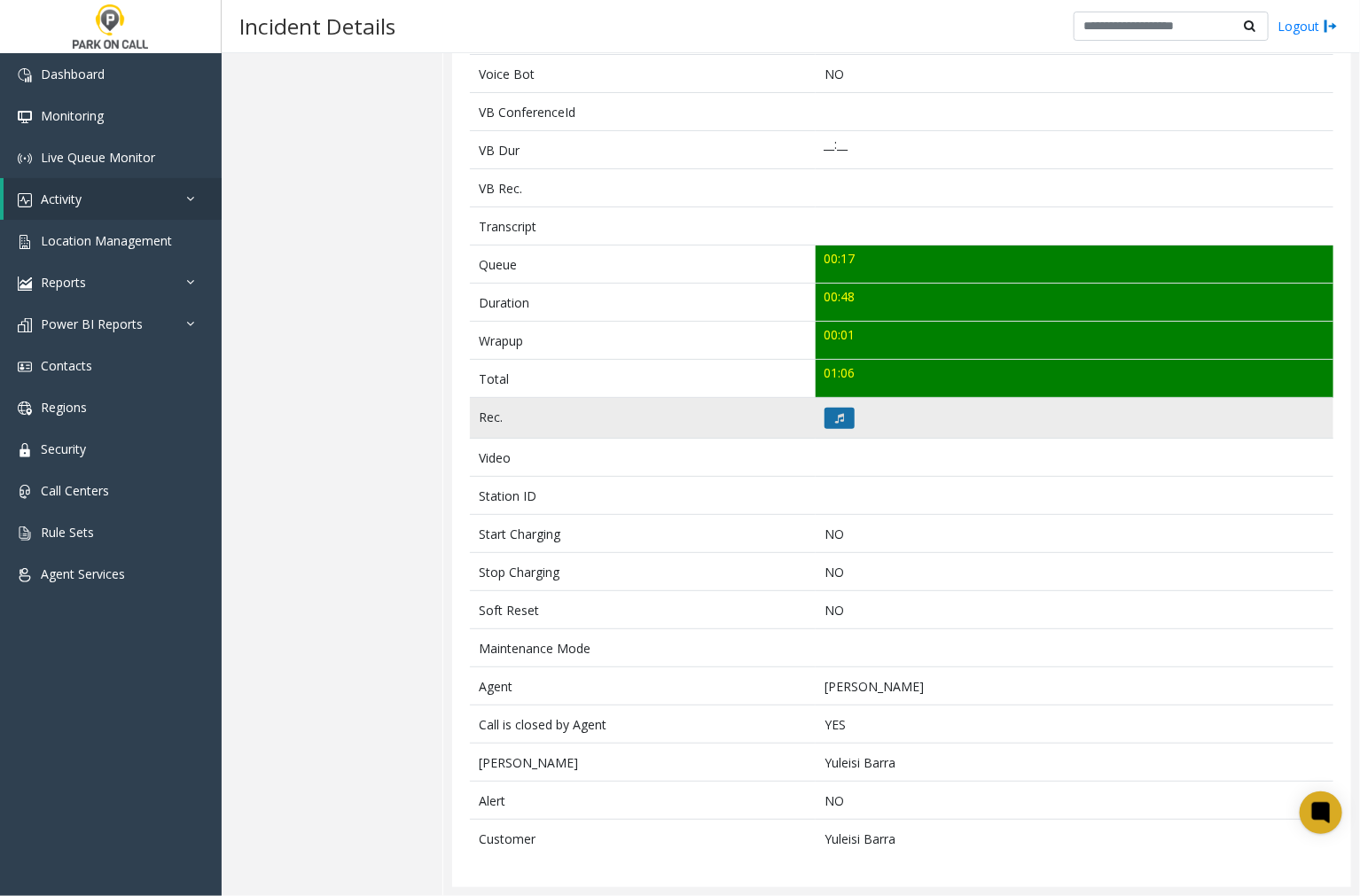
click at [825, 417] on button at bounding box center [839, 418] width 30 height 21
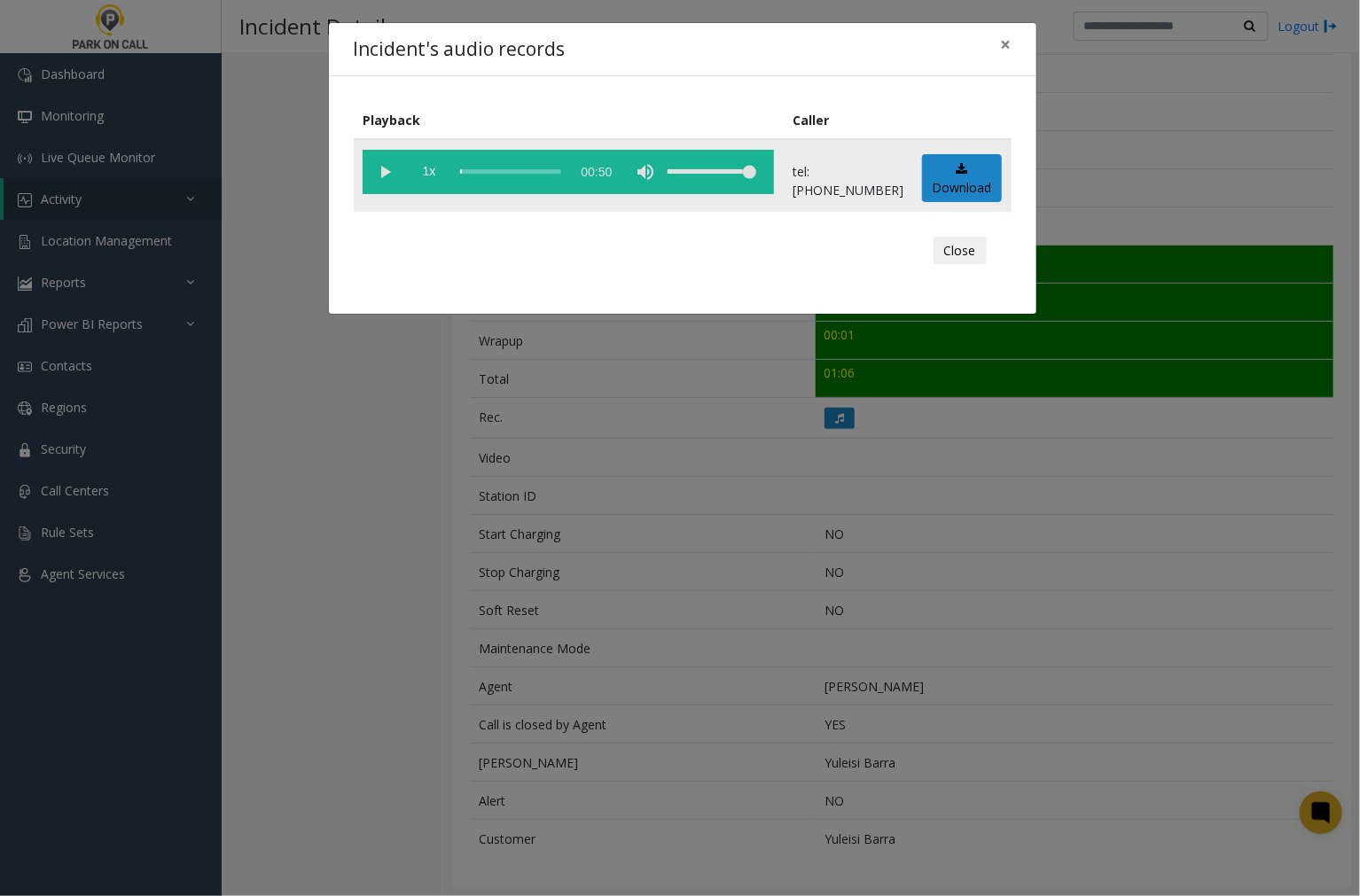
click at [381, 174] on vg-play-pause at bounding box center [385, 172] width 45 height 45
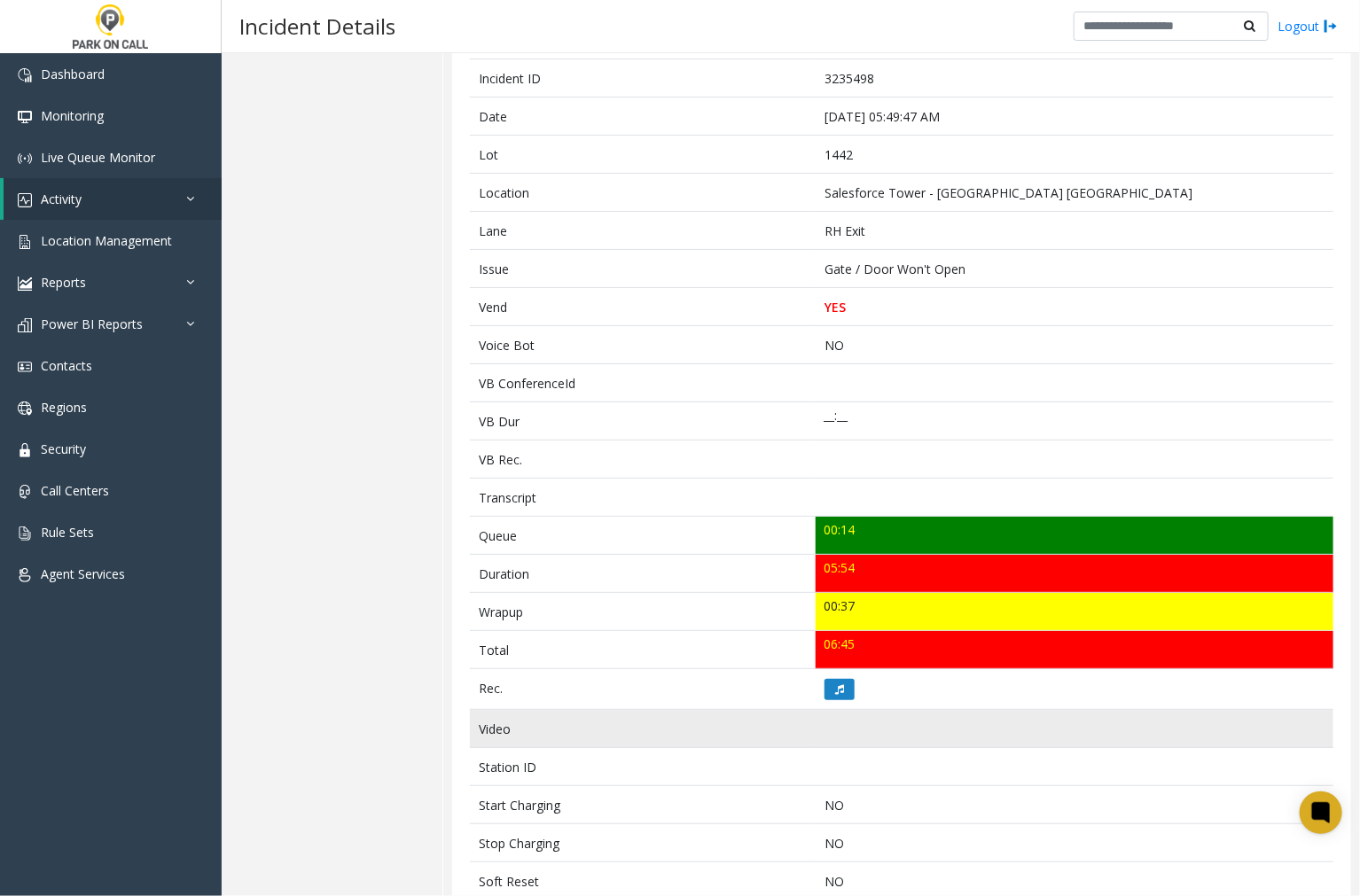
scroll to position [197, 0]
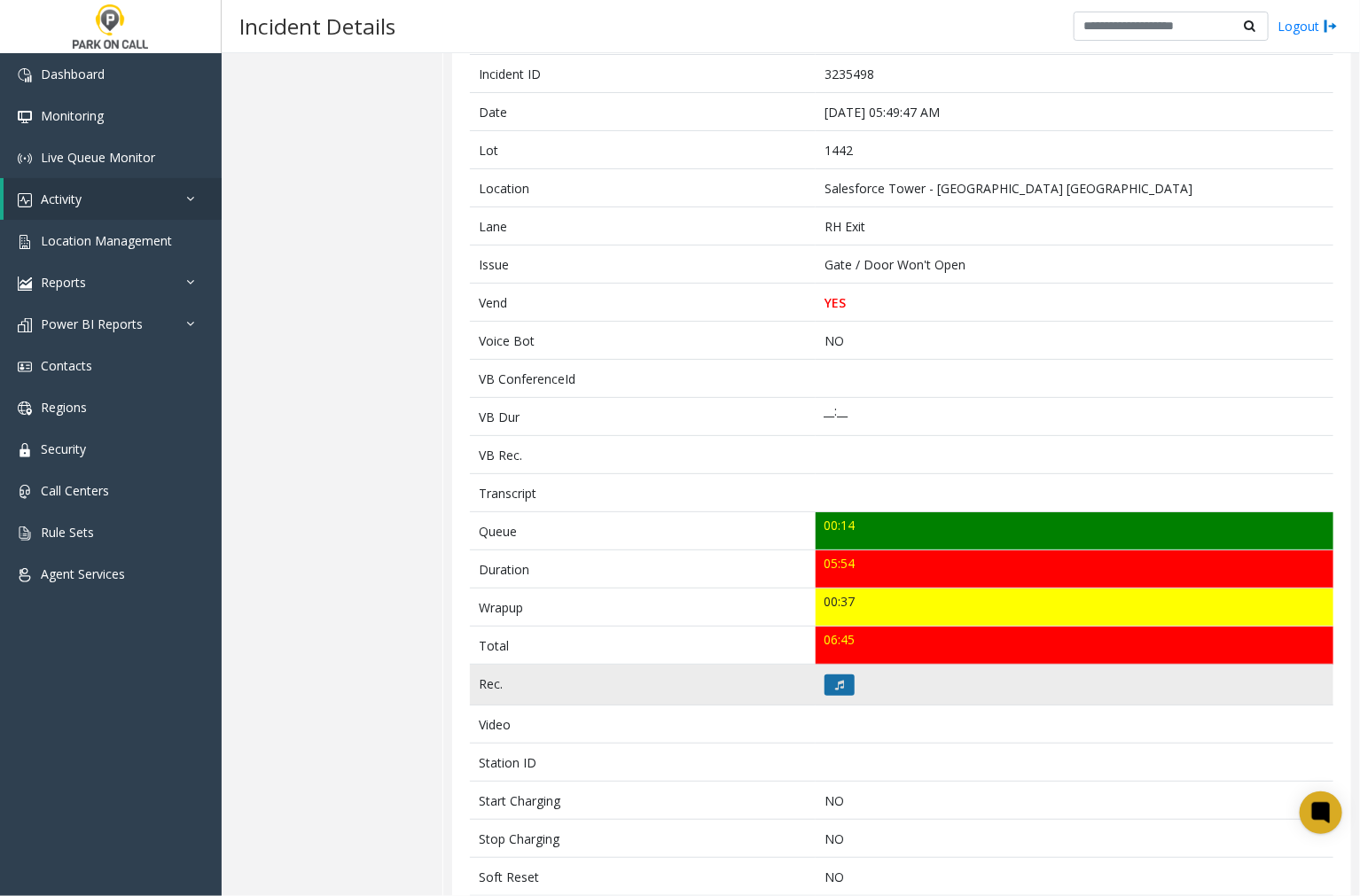
click at [826, 679] on button at bounding box center [839, 685] width 30 height 21
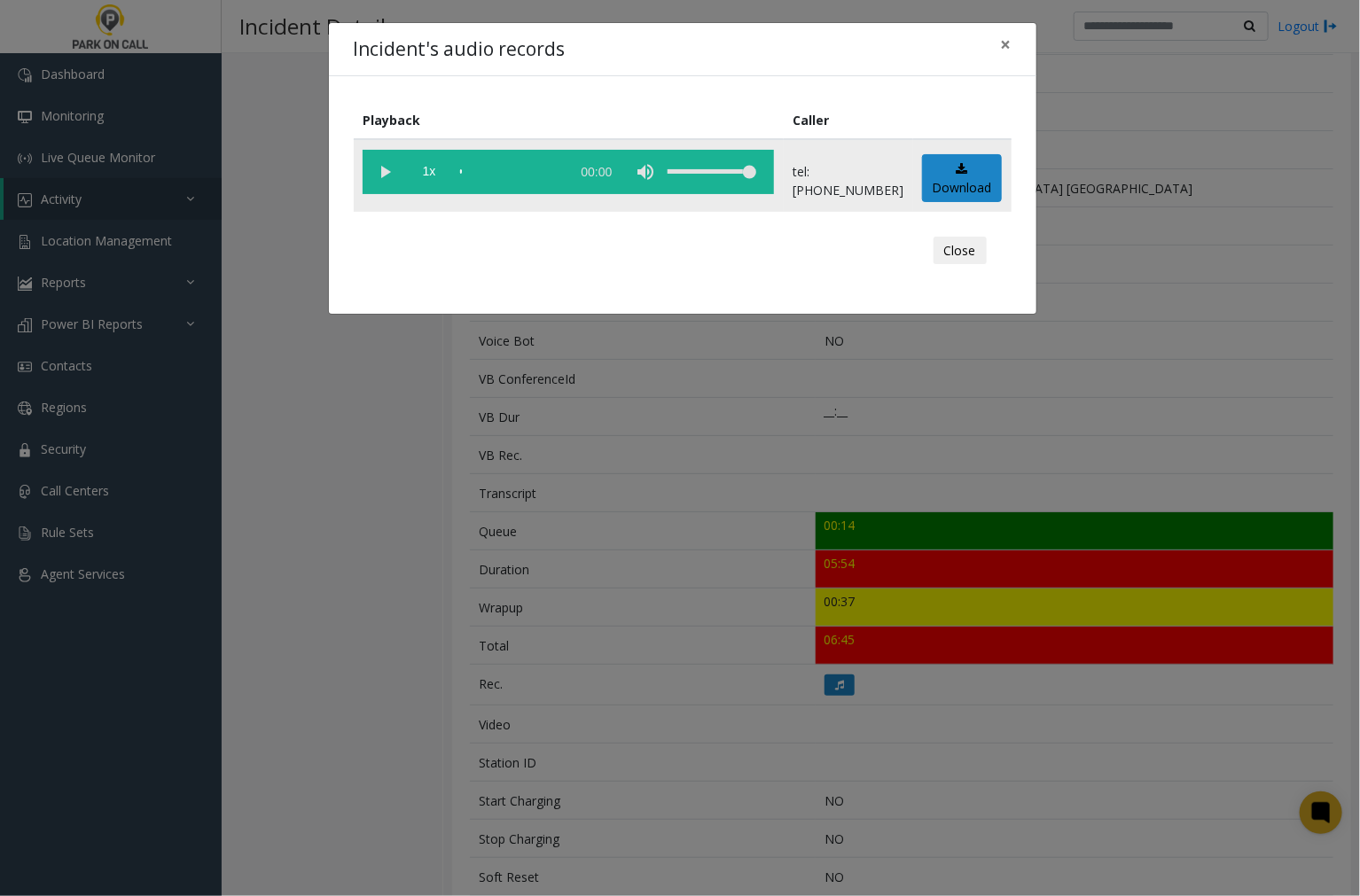
click at [386, 164] on vg-play-pause at bounding box center [385, 172] width 45 height 45
click at [460, 169] on div "scrub bar" at bounding box center [510, 172] width 101 height 45
click at [387, 169] on vg-play-pause at bounding box center [385, 172] width 45 height 45
click at [662, 45] on div "Incident's audio records ×" at bounding box center [682, 50] width 707 height 54
click at [386, 172] on vg-play-pause at bounding box center [385, 172] width 45 height 45
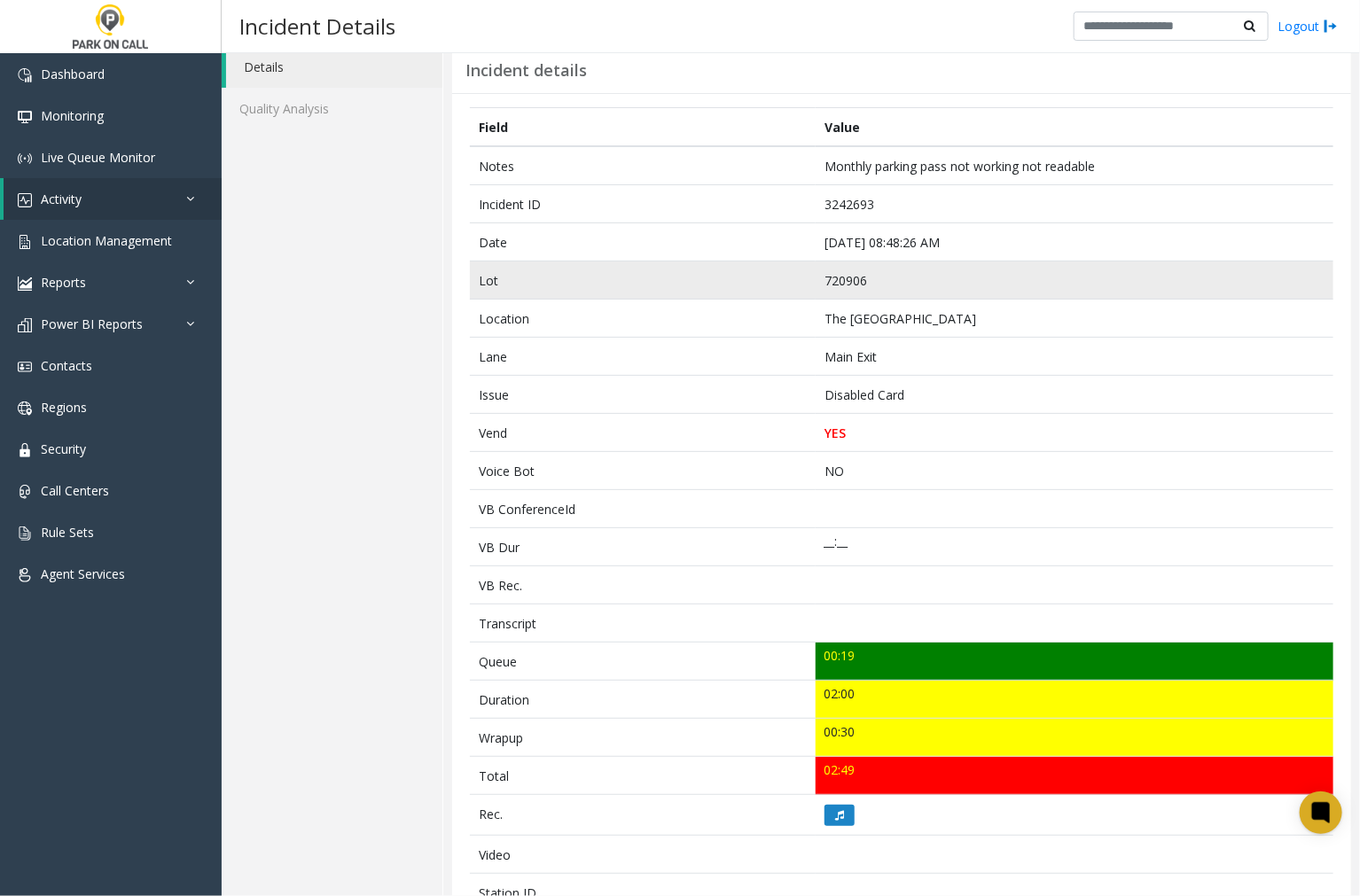
scroll to position [99, 0]
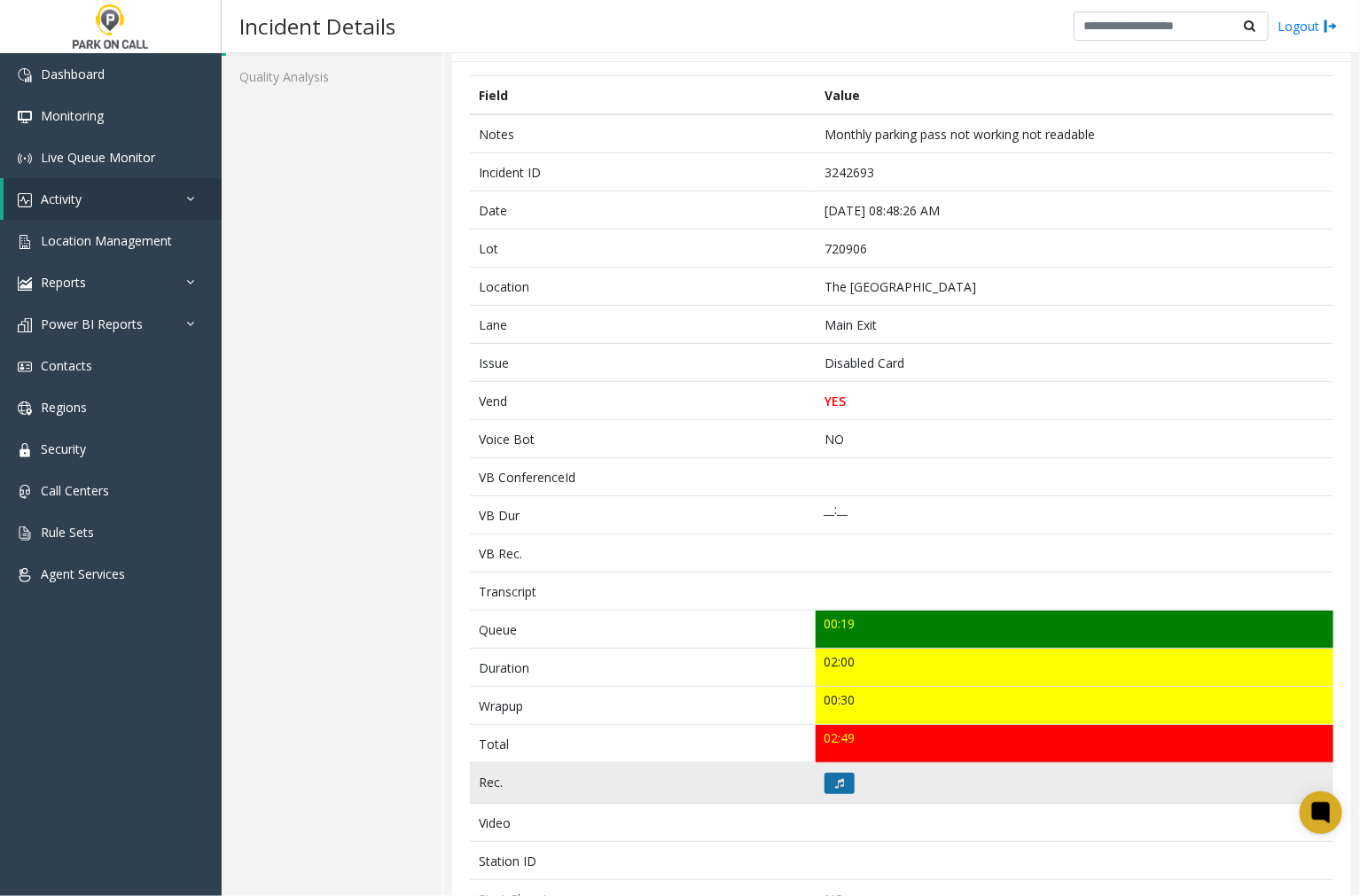
click at [835, 783] on icon at bounding box center [839, 783] width 9 height 10
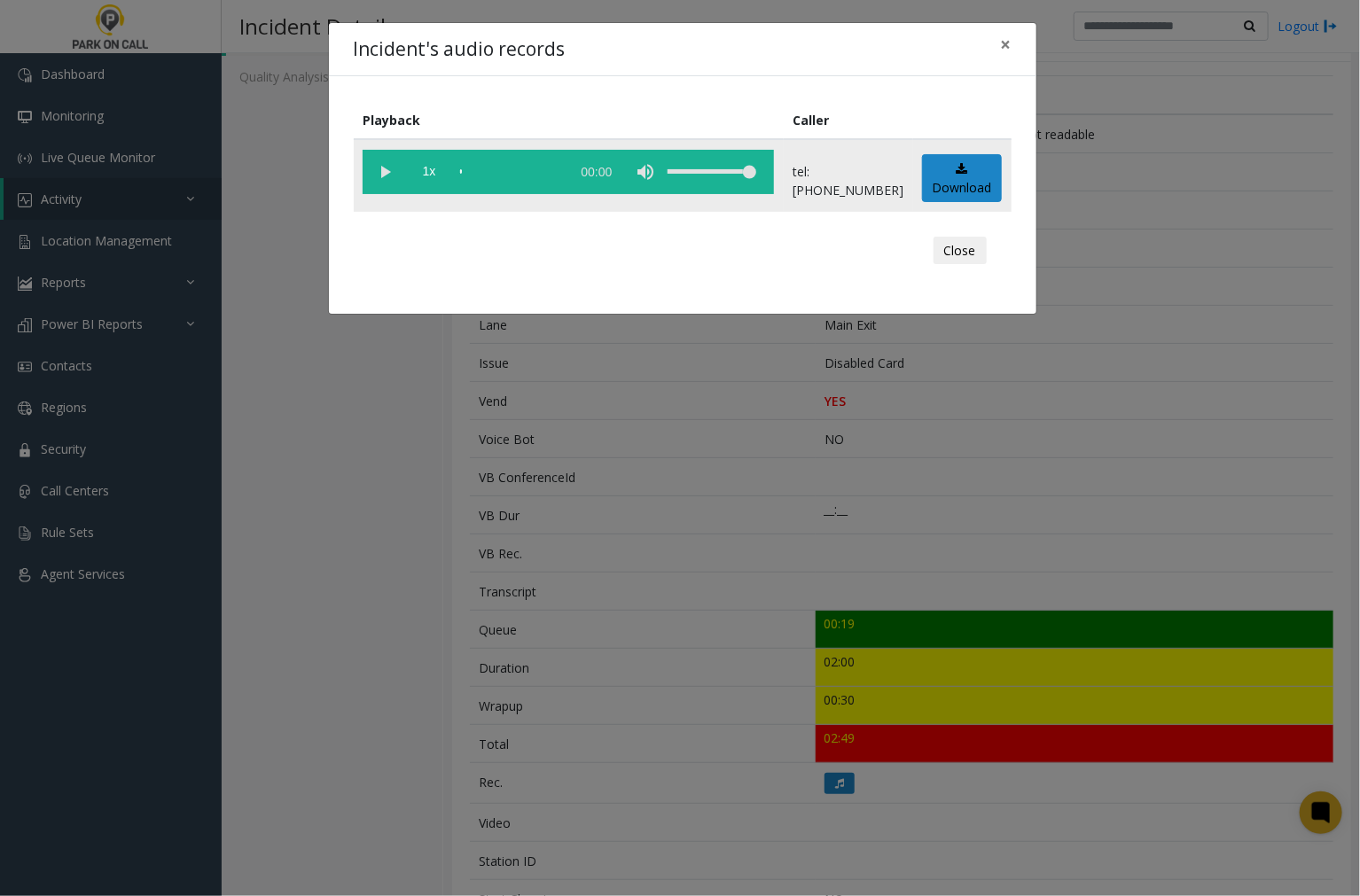
click at [387, 171] on vg-play-pause at bounding box center [385, 172] width 45 height 45
click at [1006, 43] on span "×" at bounding box center [1006, 44] width 10 height 25
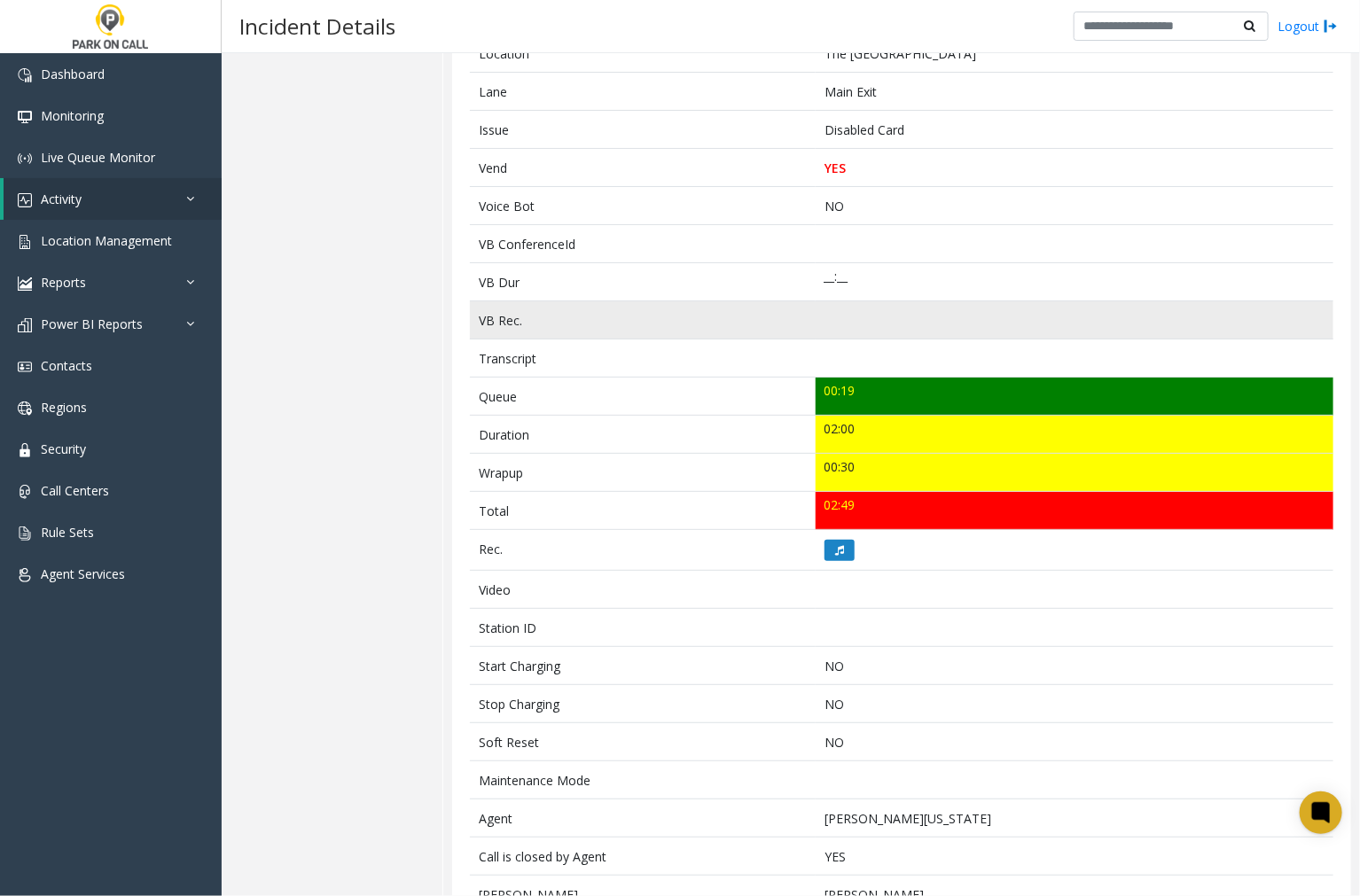
scroll to position [344, 0]
